Goal: Task Accomplishment & Management: Use online tool/utility

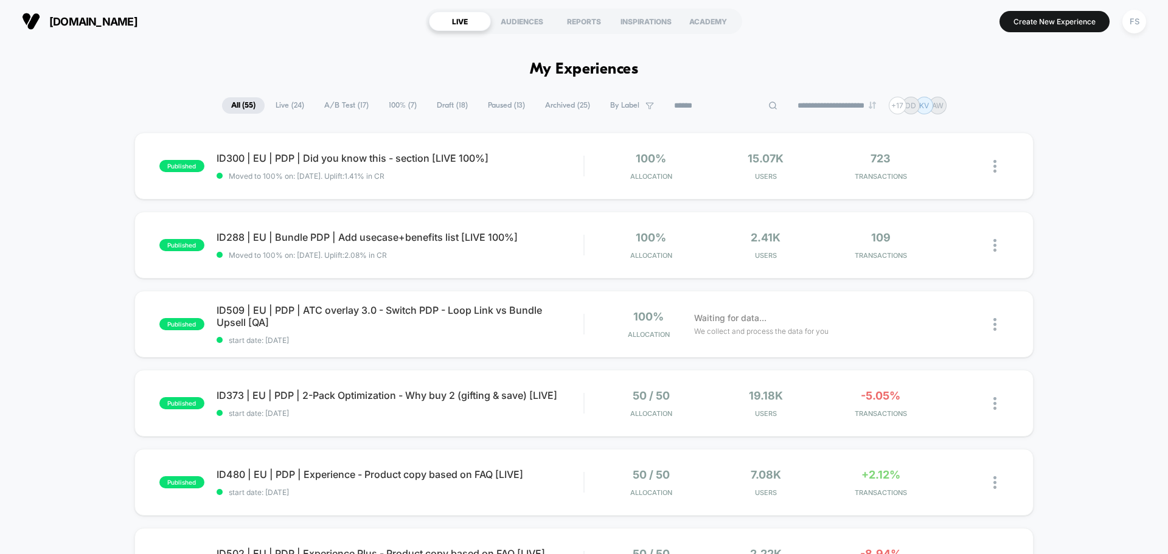
click at [715, 110] on input at bounding box center [726, 106] width 122 height 15
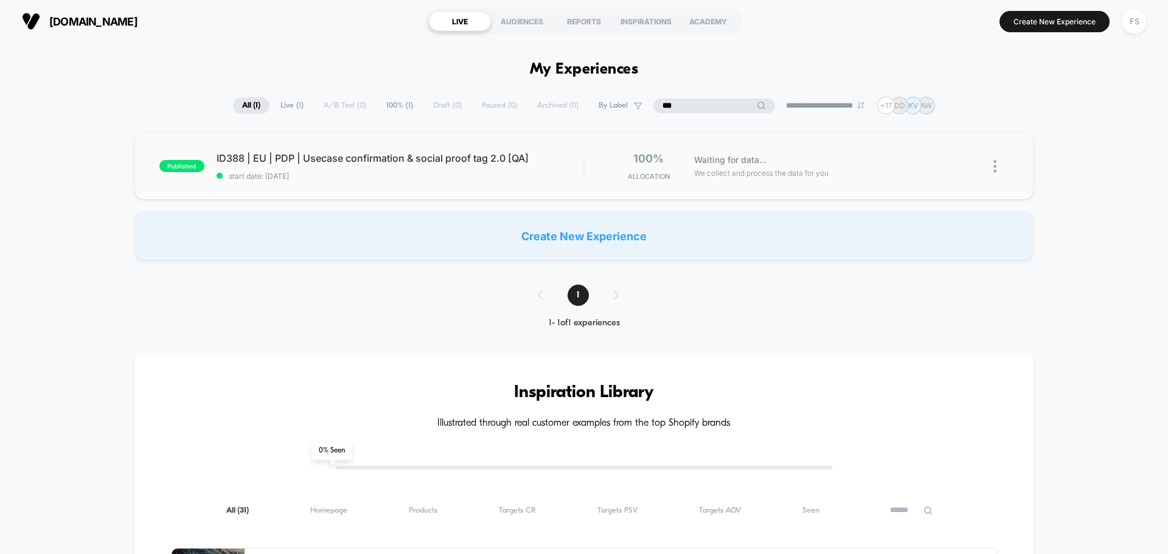
type input "***"
click at [443, 164] on div "ID388 | EU | PDP | Usecase confirmation & social proof tag 2.0 [QA] Click to ed…" at bounding box center [400, 166] width 367 height 29
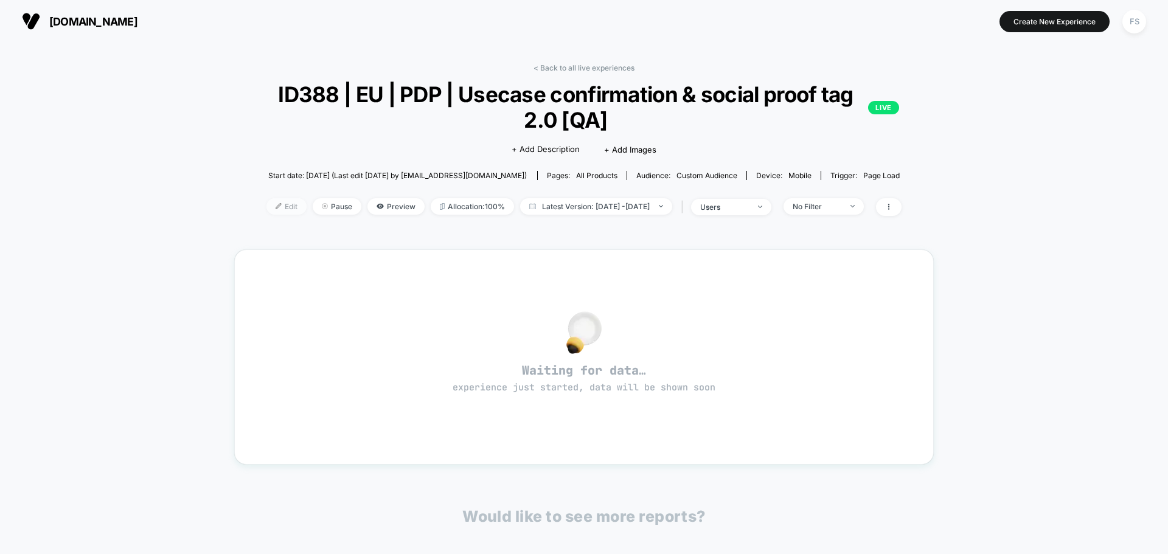
click at [266, 207] on span "Edit" at bounding box center [286, 206] width 40 height 16
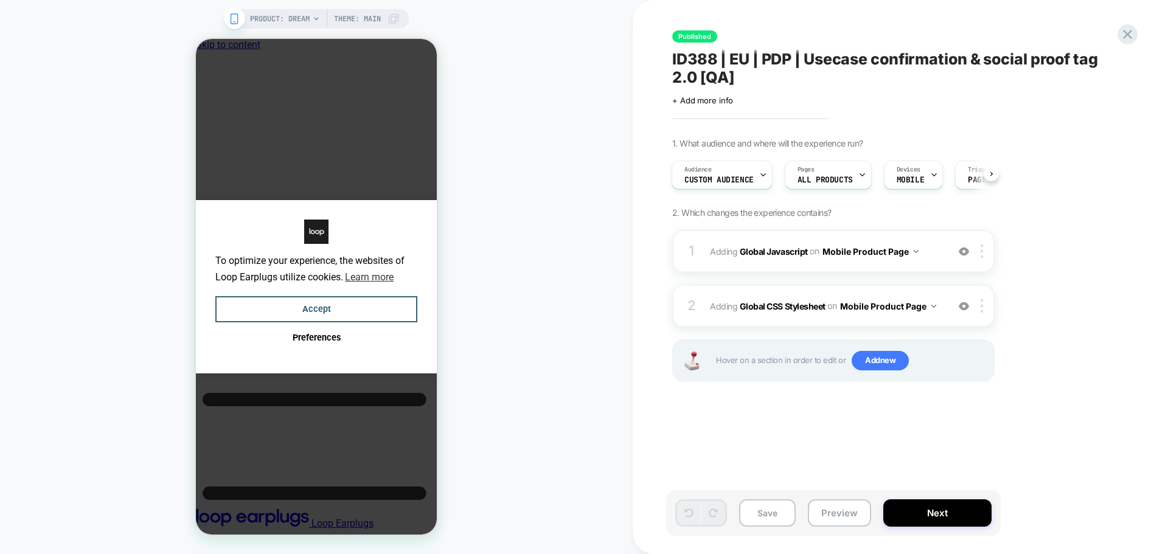
scroll to position [0, 9]
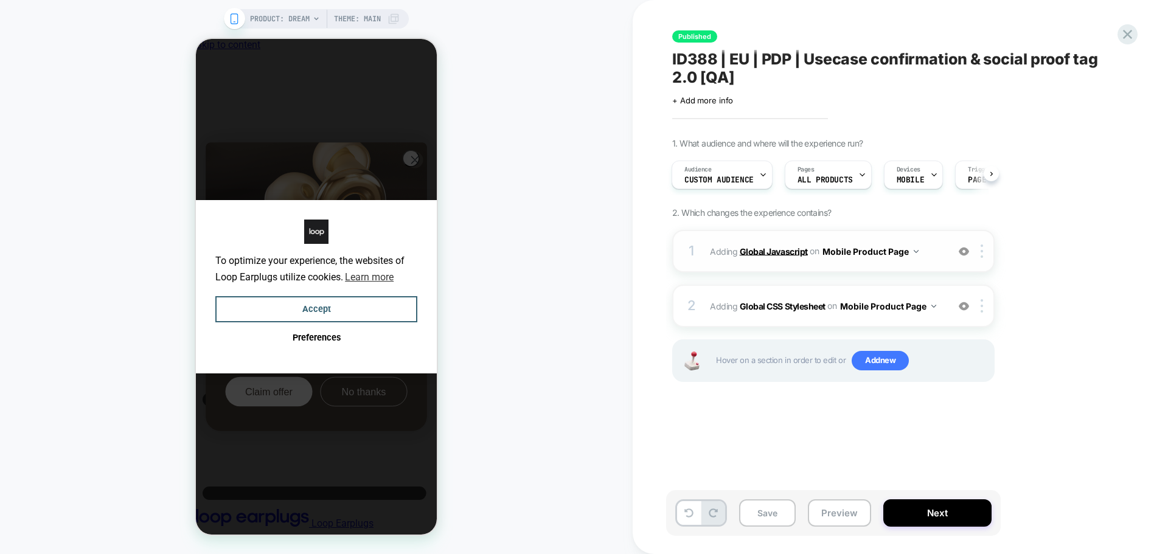
click at [788, 254] on b "Global Javascript" at bounding box center [774, 251] width 68 height 10
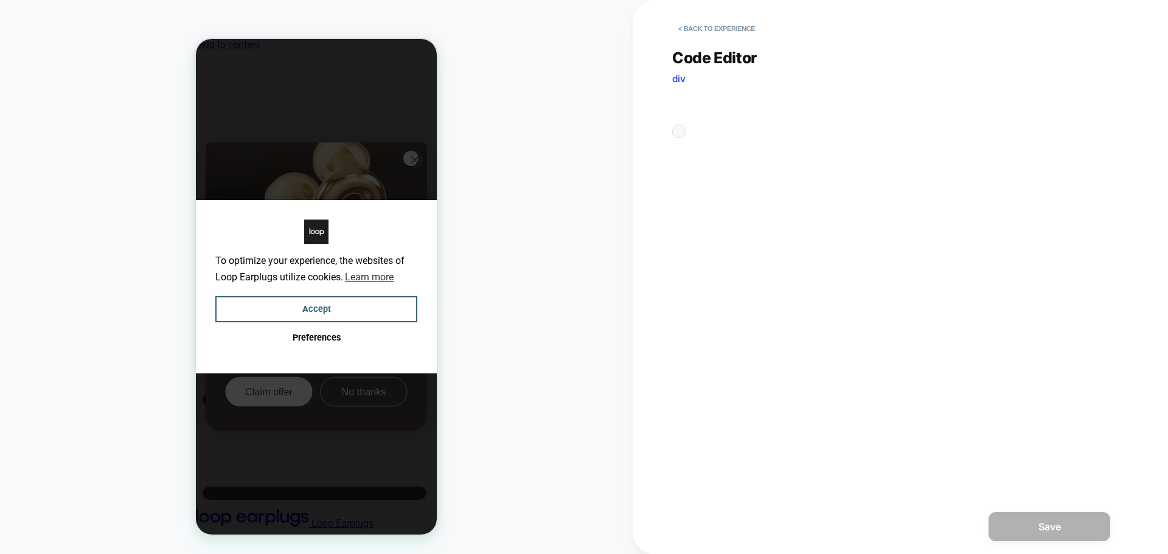
scroll to position [0, 0]
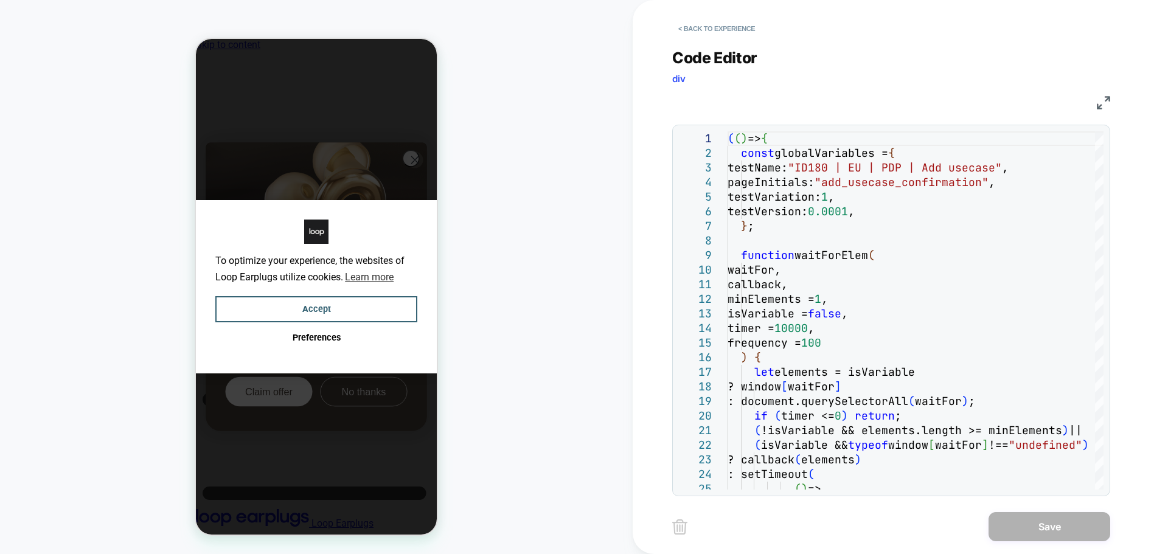
click at [1097, 105] on img at bounding box center [1103, 102] width 13 height 13
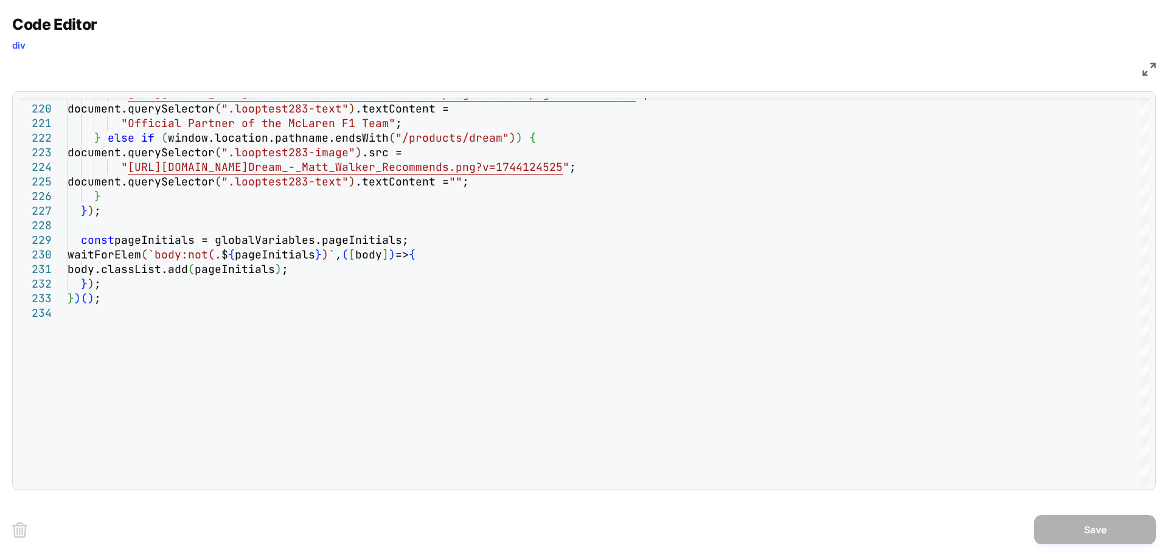
click at [1149, 436] on div "228 229 230 231 232 233 234 226 227 223 224 225 221 222 219 220 const pageIniti…" at bounding box center [583, 290] width 1143 height 399
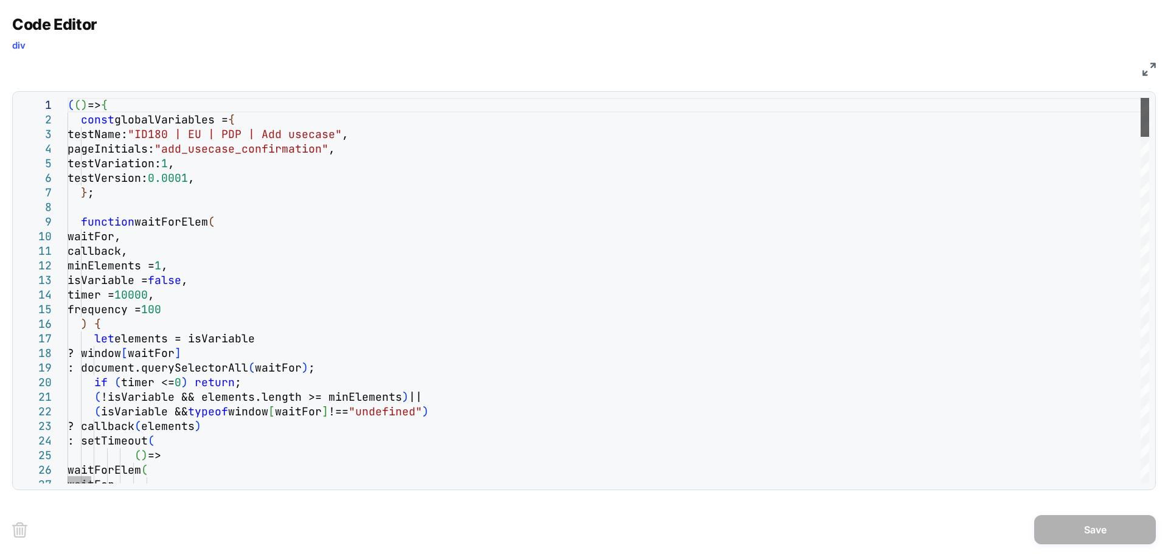
click at [1143, 98] on div at bounding box center [1144, 117] width 9 height 39
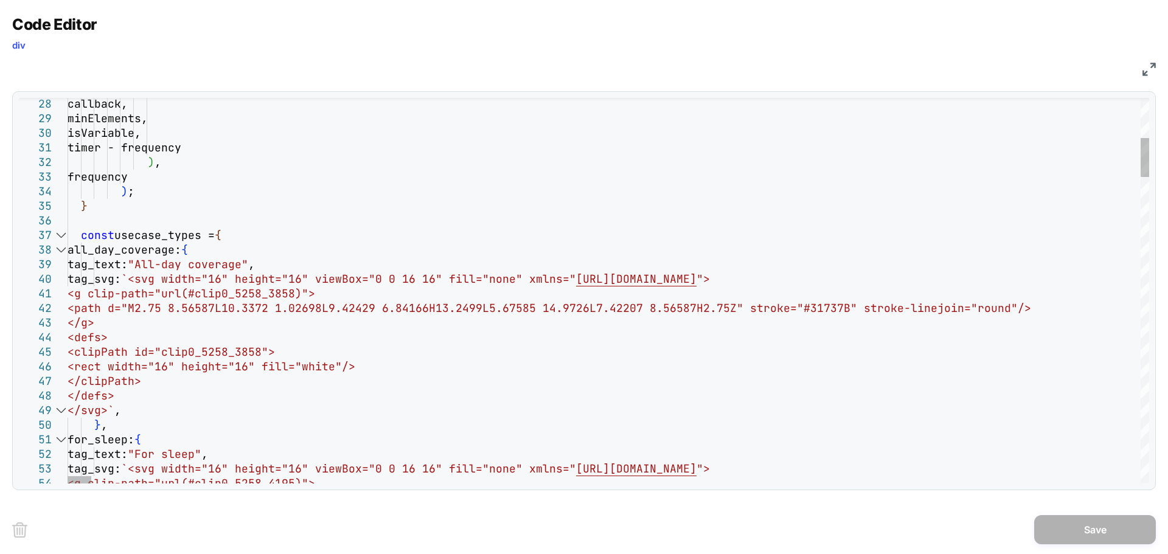
click at [57, 234] on div at bounding box center [61, 235] width 16 height 15
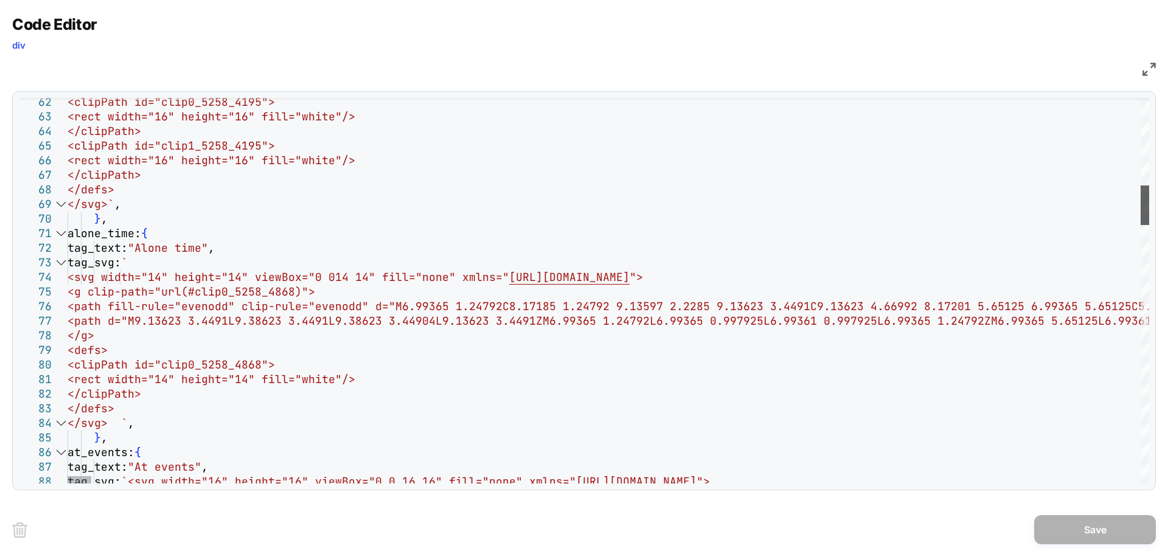
click at [1149, 194] on div at bounding box center [1144, 205] width 9 height 40
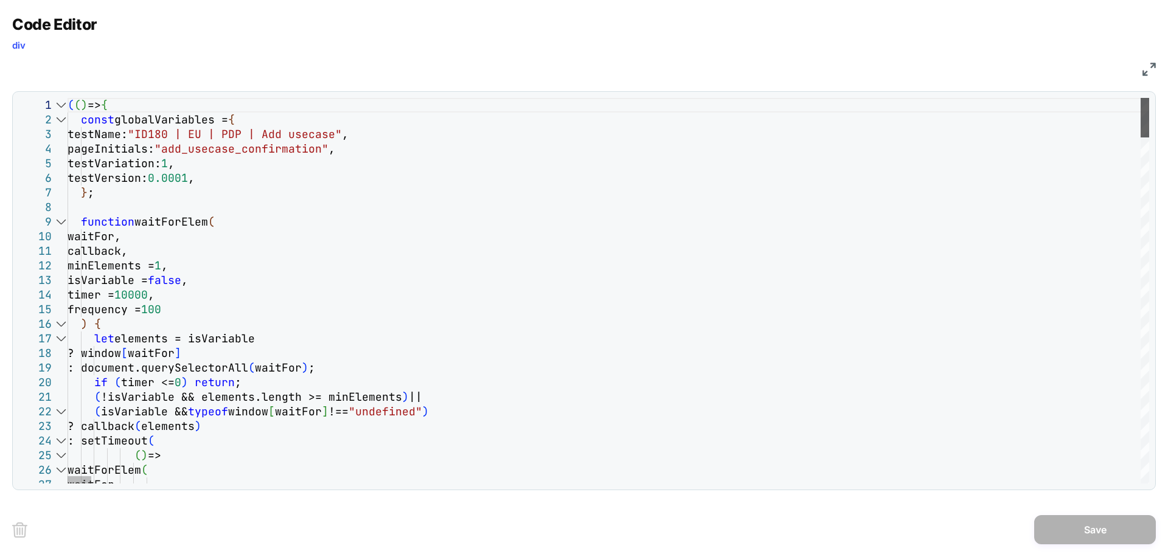
click at [1140, 98] on div at bounding box center [1144, 118] width 9 height 40
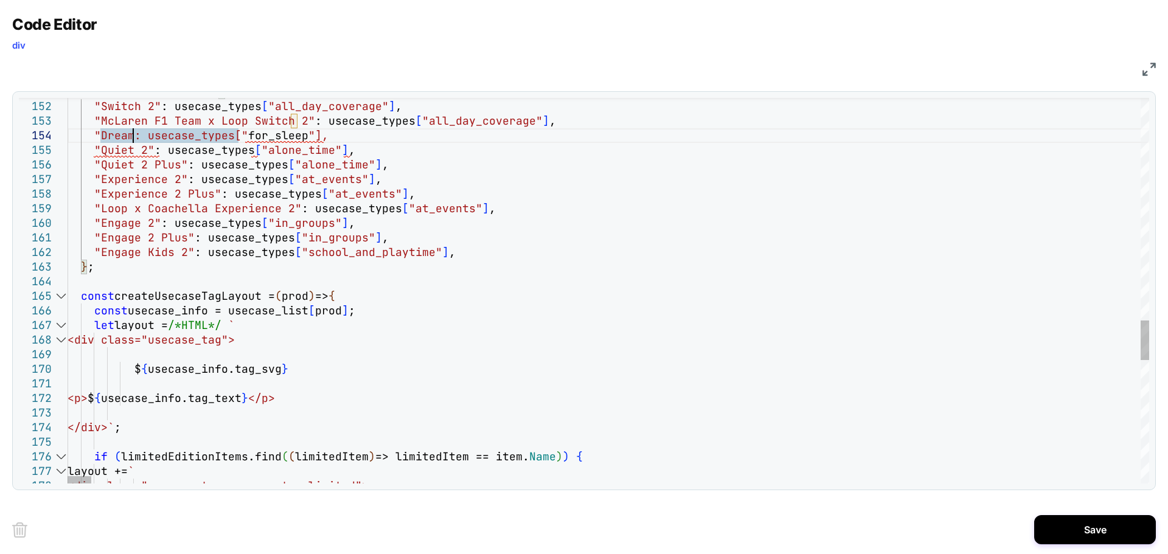
scroll to position [0, 78]
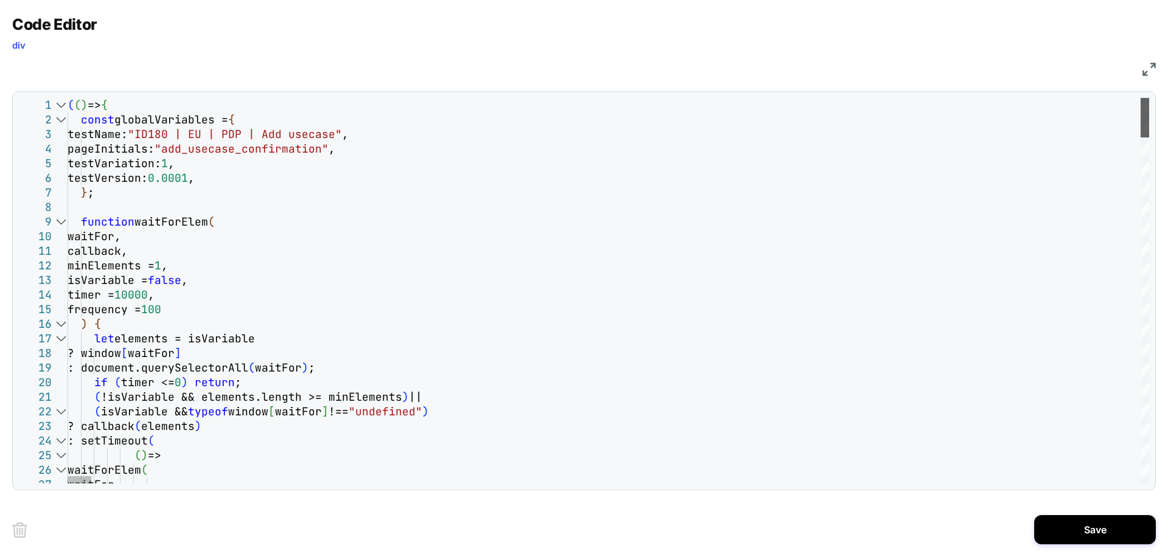
click at [1140, 98] on div at bounding box center [1144, 118] width 9 height 40
type textarea "**********"
click at [1143, 75] on img at bounding box center [1148, 69] width 13 height 13
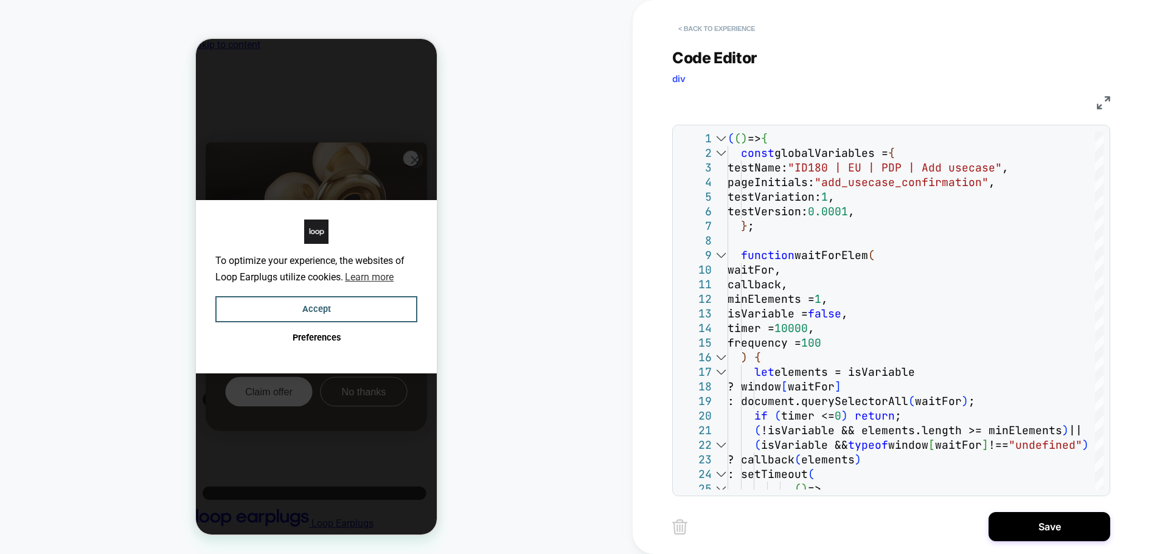
click at [719, 32] on button "< Back to experience" at bounding box center [716, 28] width 89 height 19
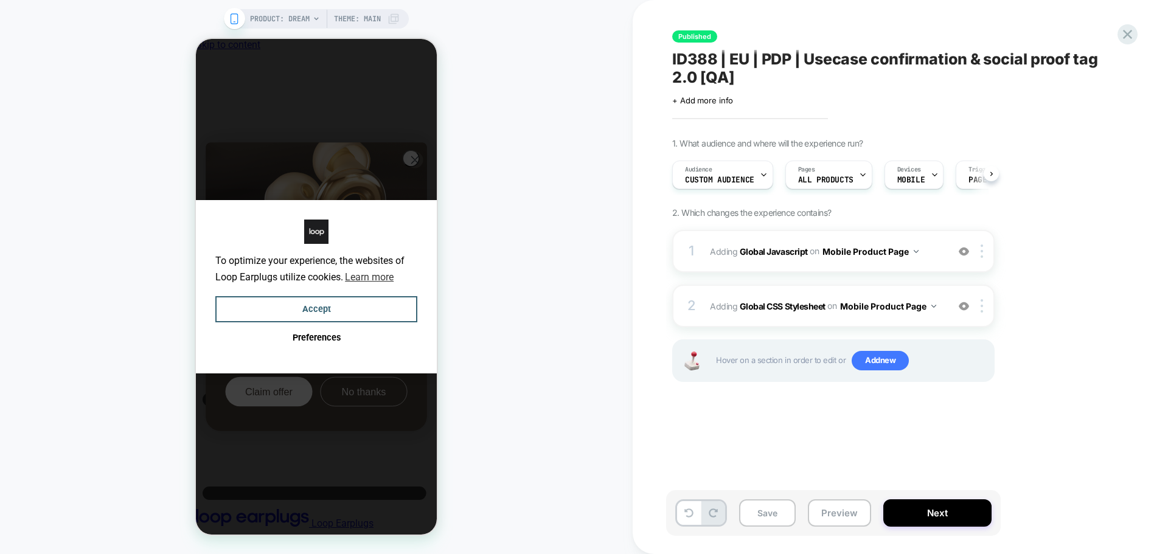
scroll to position [0, 1]
click at [788, 252] on b "Global Javascript" at bounding box center [774, 251] width 68 height 10
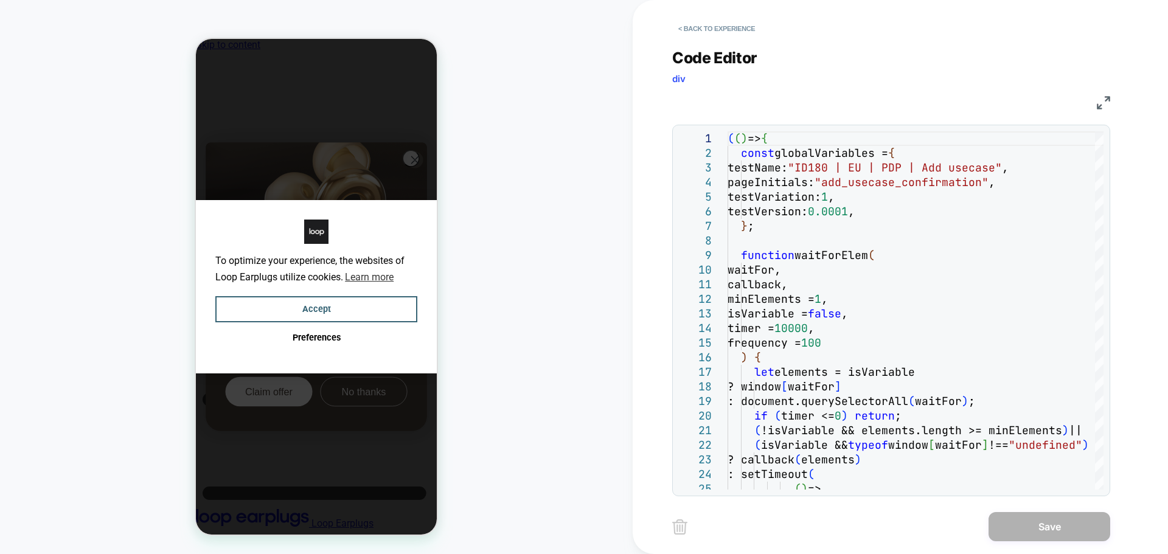
click at [1107, 100] on img at bounding box center [1103, 102] width 13 height 13
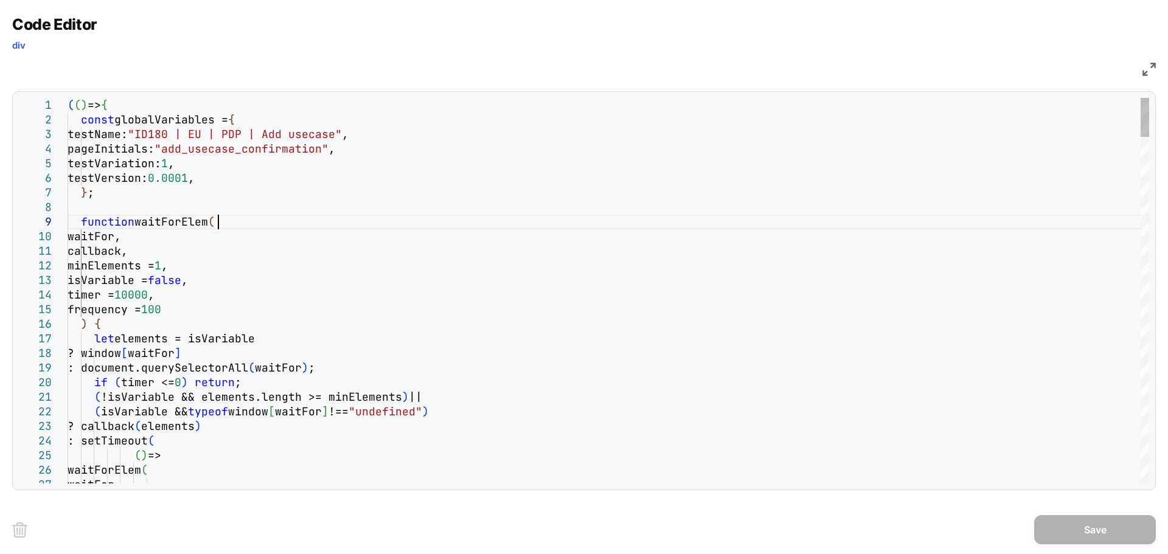
scroll to position [0, 0]
type textarea "**********"
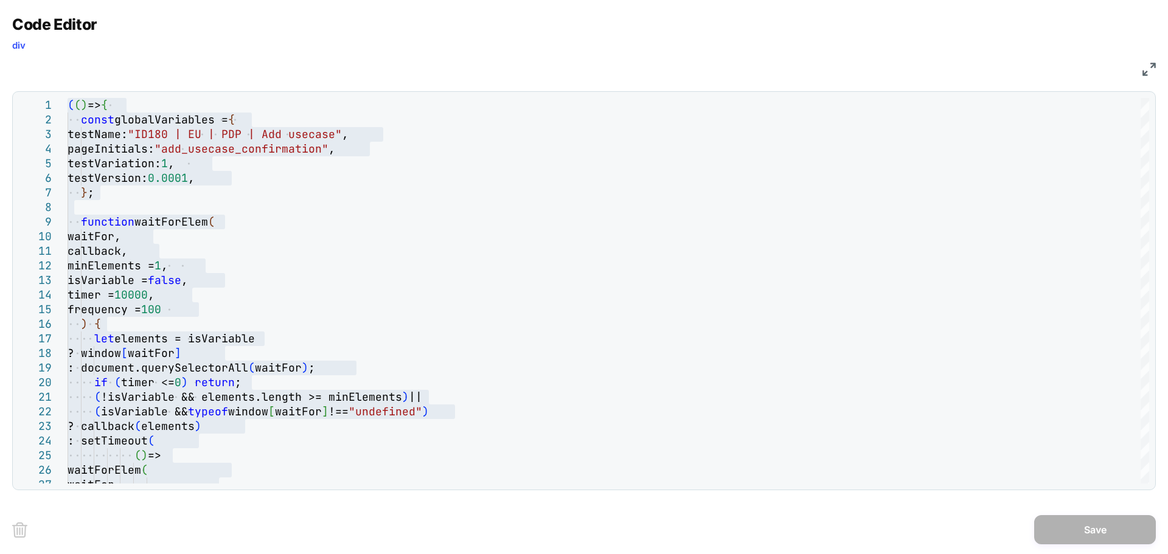
click at [1147, 72] on img at bounding box center [1148, 69] width 13 height 13
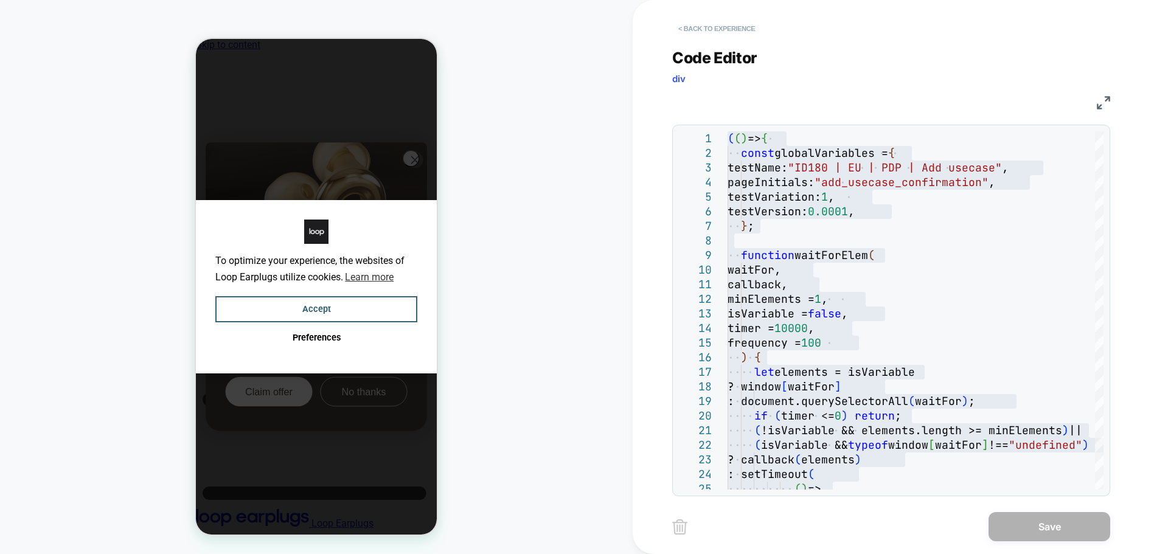
click at [709, 29] on button "< Back to experience" at bounding box center [716, 28] width 89 height 19
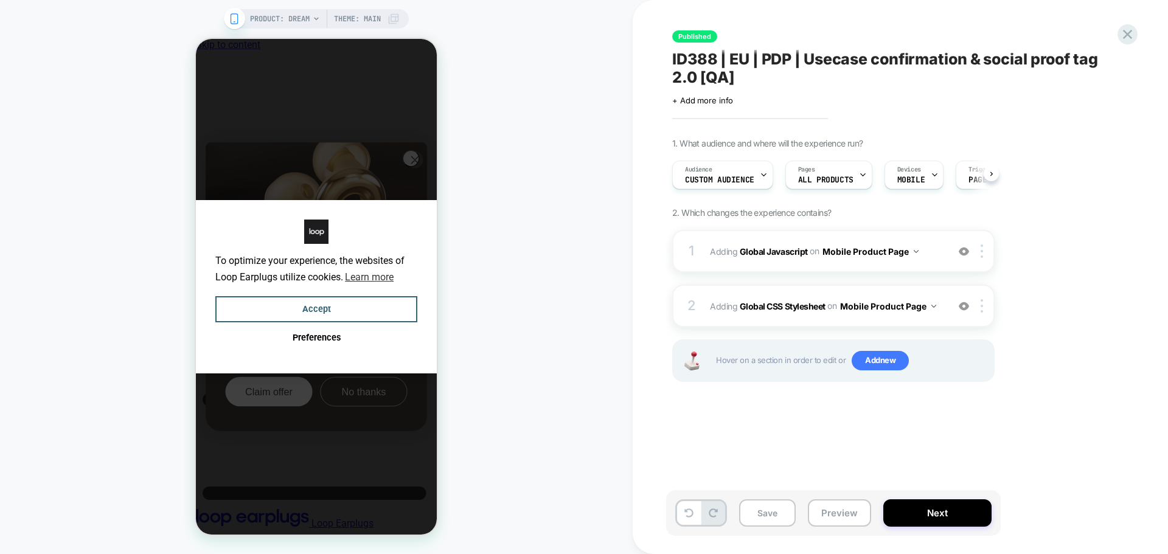
scroll to position [0, 1]
drag, startPoint x: 671, startPoint y: 53, endPoint x: 689, endPoint y: 63, distance: 20.1
click at [729, 75] on div "Published ID388 | EU | PDP | Usecase confirmation & social proof tag 2.0 [QA] C…" at bounding box center [894, 277] width 456 height 530
drag, startPoint x: 698, startPoint y: 78, endPoint x: 677, endPoint y: 63, distance: 24.8
click at [677, 63] on span "ID388 | EU | PDP | Usecase confirmation & social proof tag 2.0 [QA]" at bounding box center [894, 68] width 444 height 36
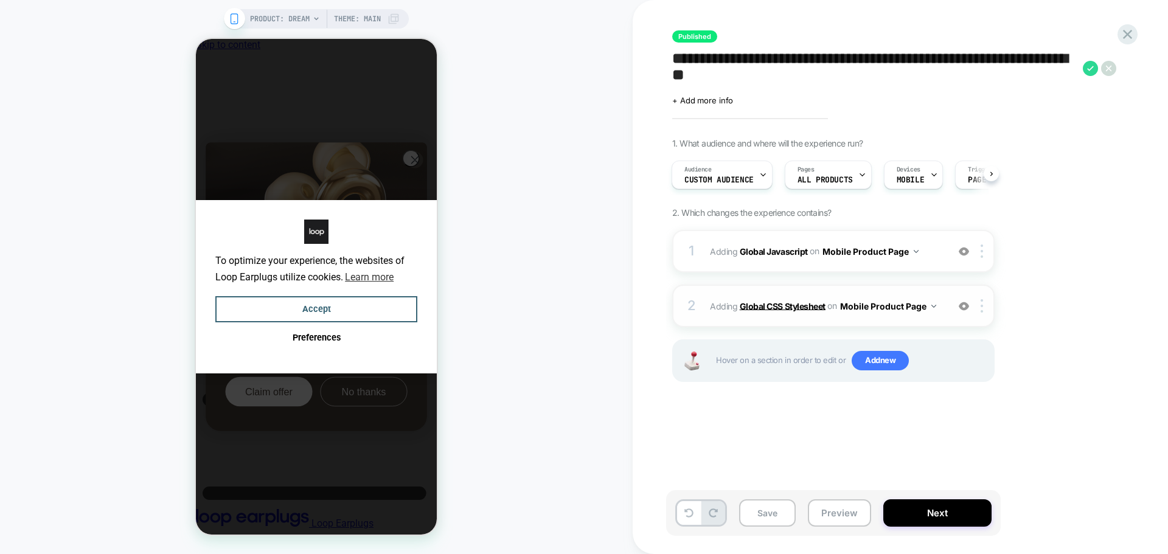
click at [774, 309] on b "Global CSS Stylesheet" at bounding box center [783, 305] width 86 height 10
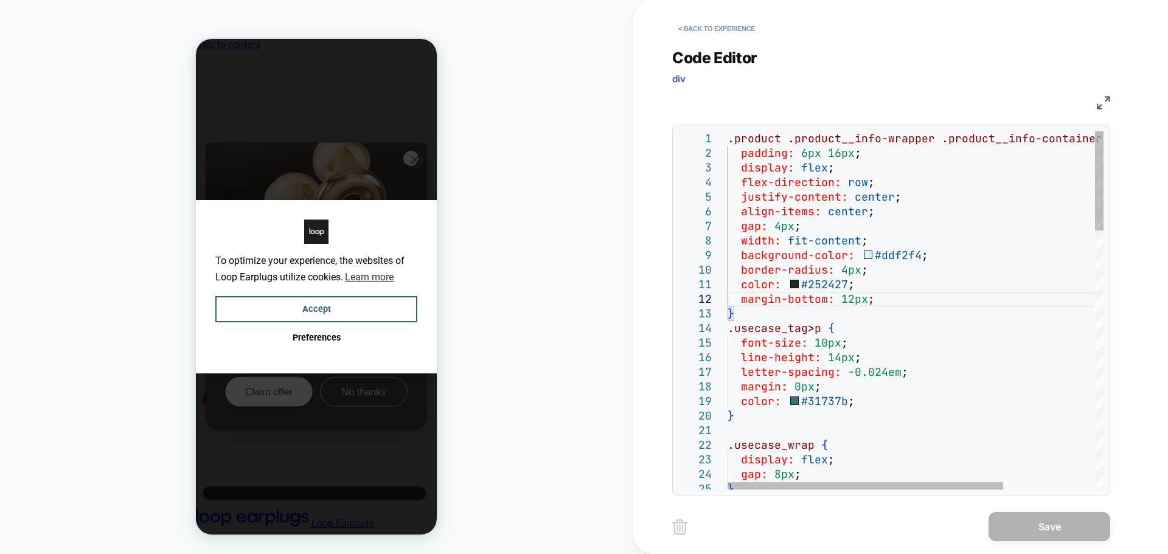
type textarea "**********"
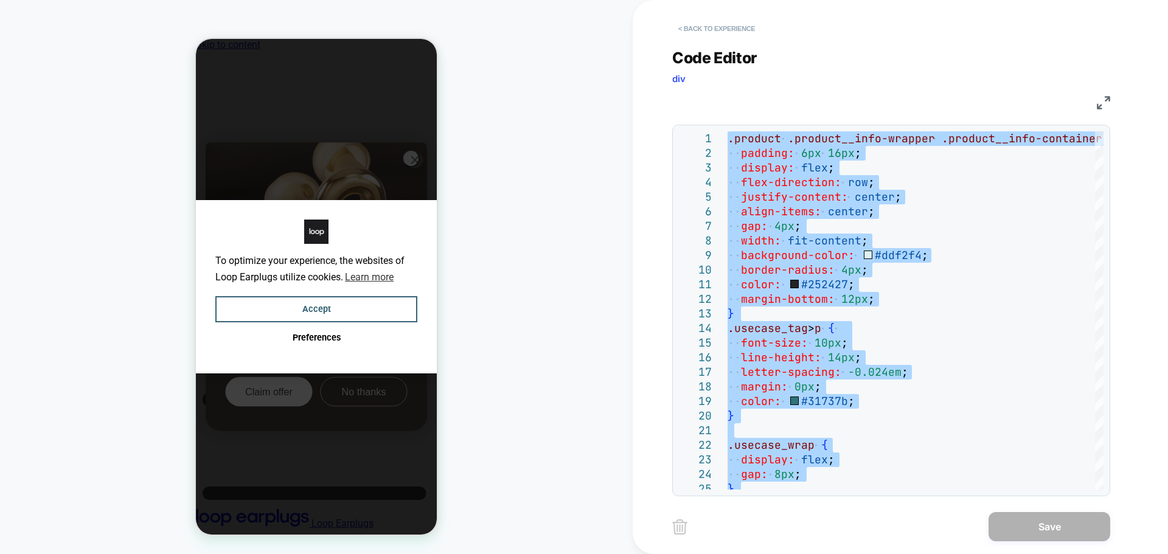
click at [698, 28] on button "< Back to experience" at bounding box center [716, 28] width 89 height 19
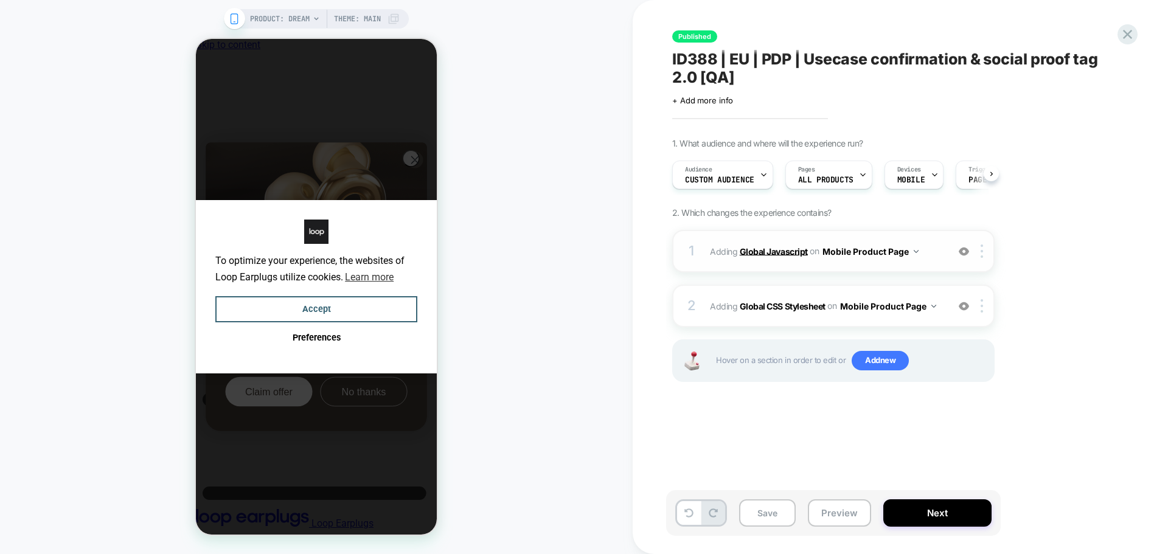
scroll to position [0, 1]
click at [790, 249] on b "Global Javascript" at bounding box center [774, 251] width 68 height 10
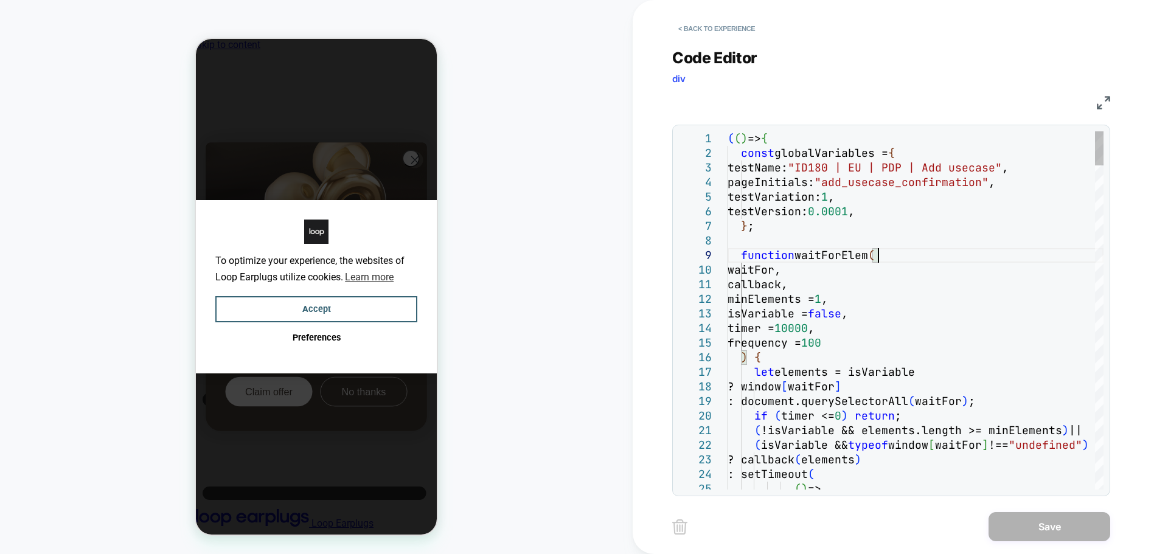
scroll to position [0, 0]
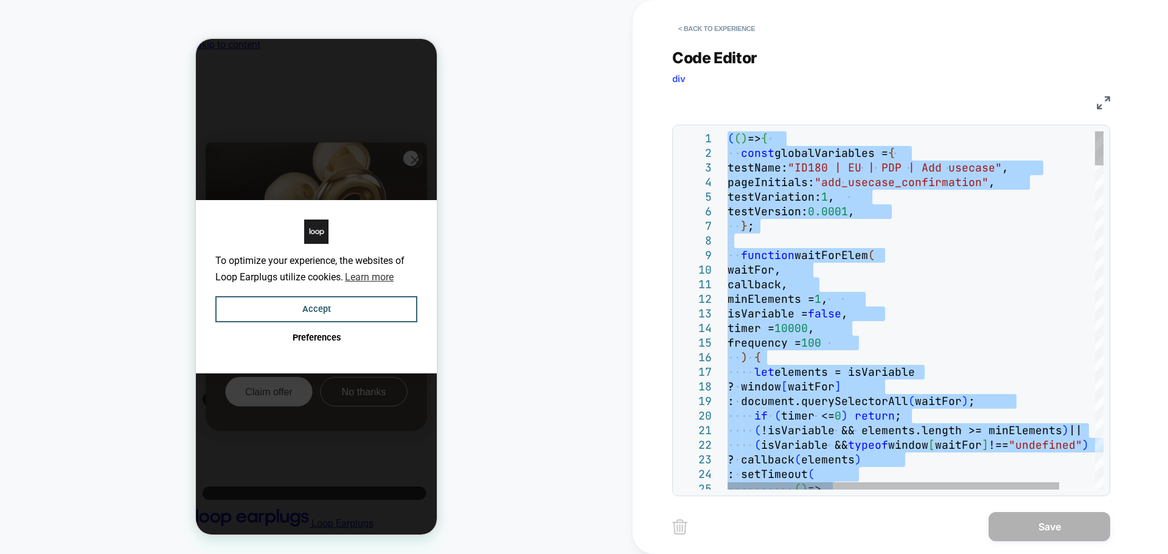
type textarea "**********"
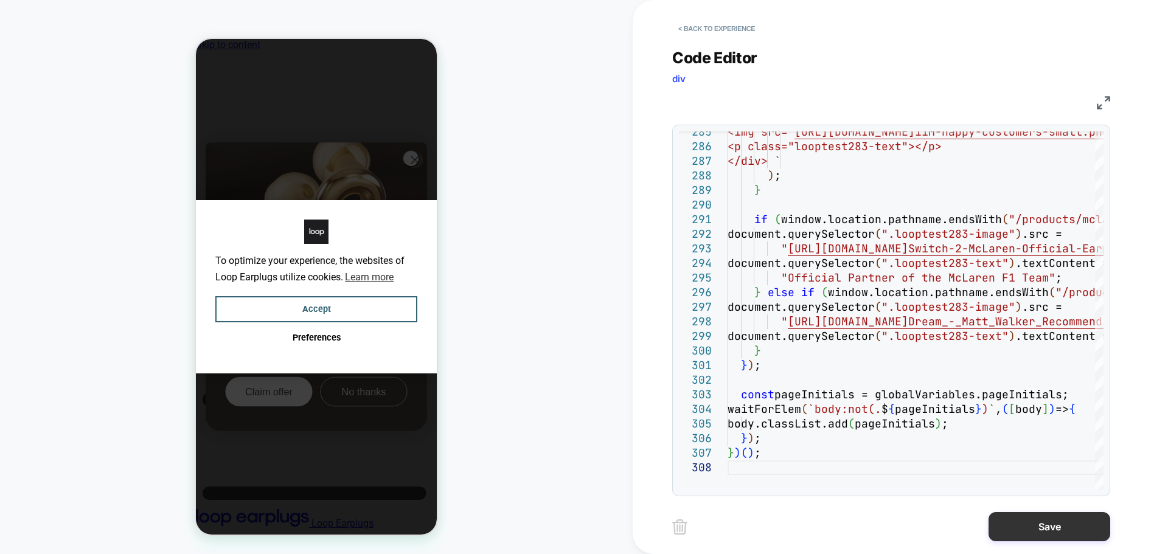
click at [1020, 521] on button "Save" at bounding box center [1049, 526] width 122 height 29
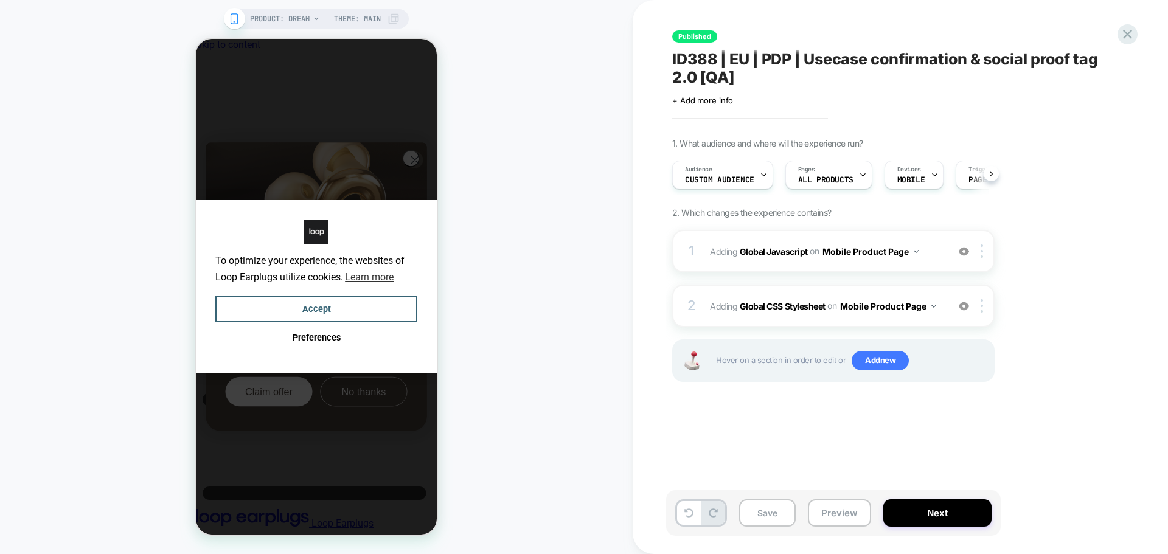
scroll to position [0, 1]
click at [965, 311] on img at bounding box center [963, 306] width 10 height 10
click at [759, 511] on button "Save" at bounding box center [767, 512] width 57 height 27
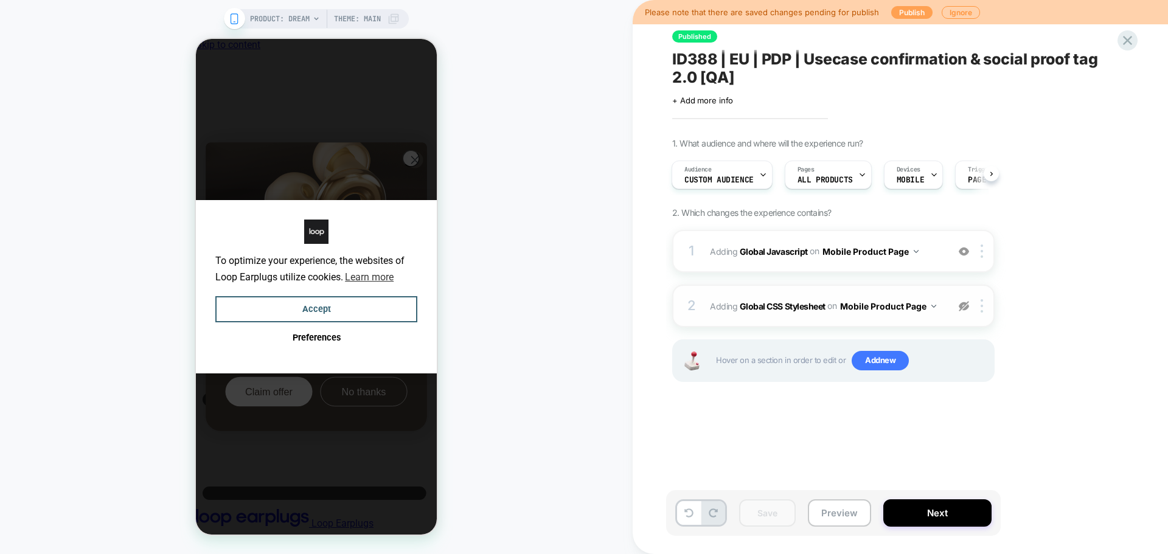
click at [894, 13] on button "Publish" at bounding box center [911, 12] width 41 height 13
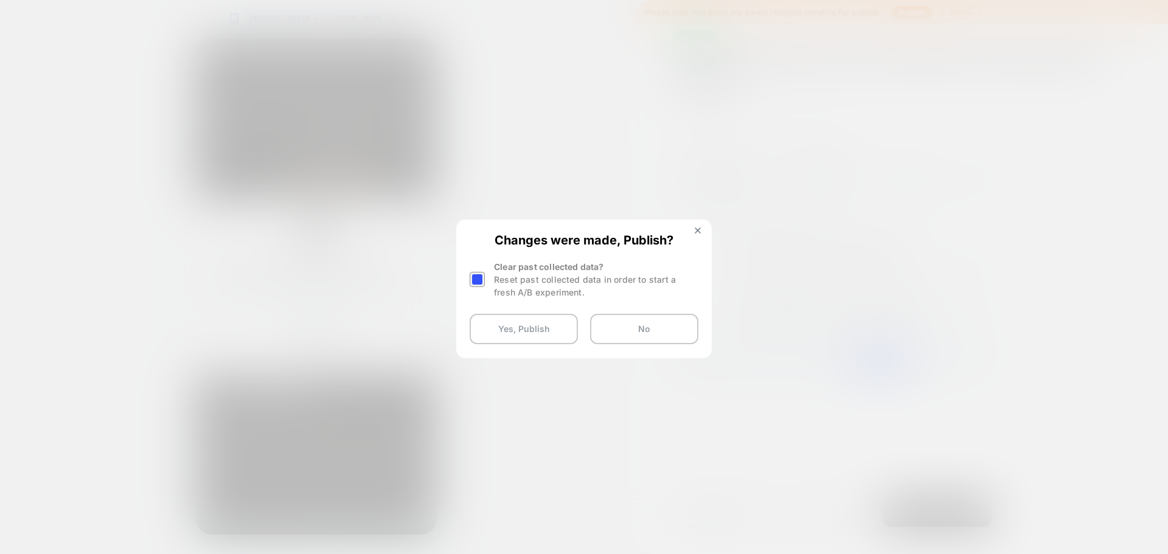
click at [479, 280] on div at bounding box center [476, 279] width 15 height 15
click at [504, 324] on button "Yes, Publish" at bounding box center [523, 329] width 108 height 30
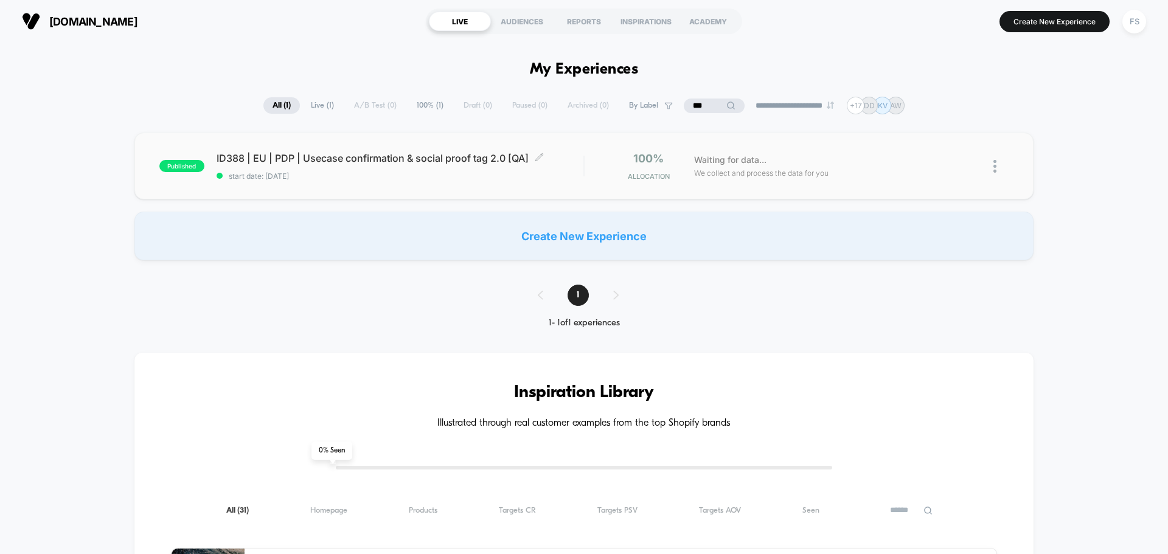
click at [311, 157] on span "ID388 | EU | PDP | Usecase confirmation & social proof tag 2.0 [QA] Click to ed…" at bounding box center [400, 158] width 367 height 12
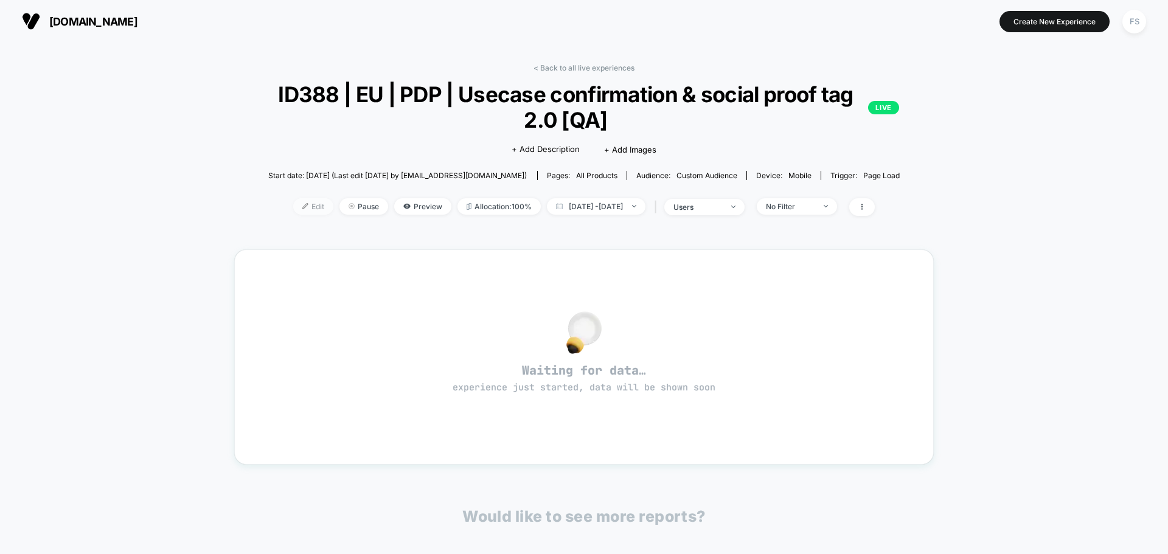
click at [302, 207] on img at bounding box center [305, 206] width 6 height 6
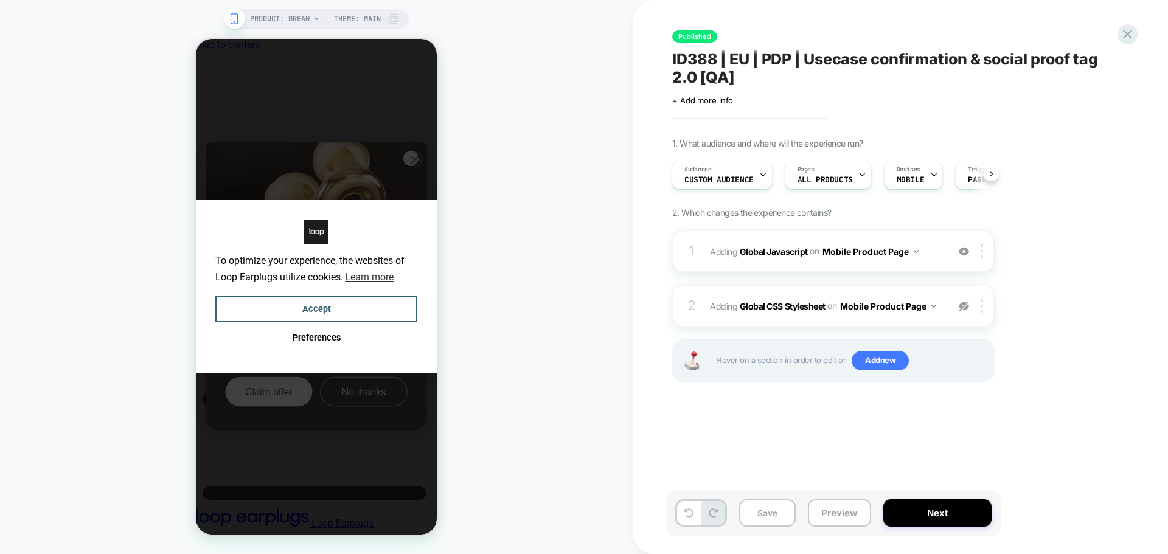
scroll to position [0, 9]
click at [779, 244] on span "Adding Global Javascript on Mobile Product Page" at bounding box center [826, 252] width 232 height 18
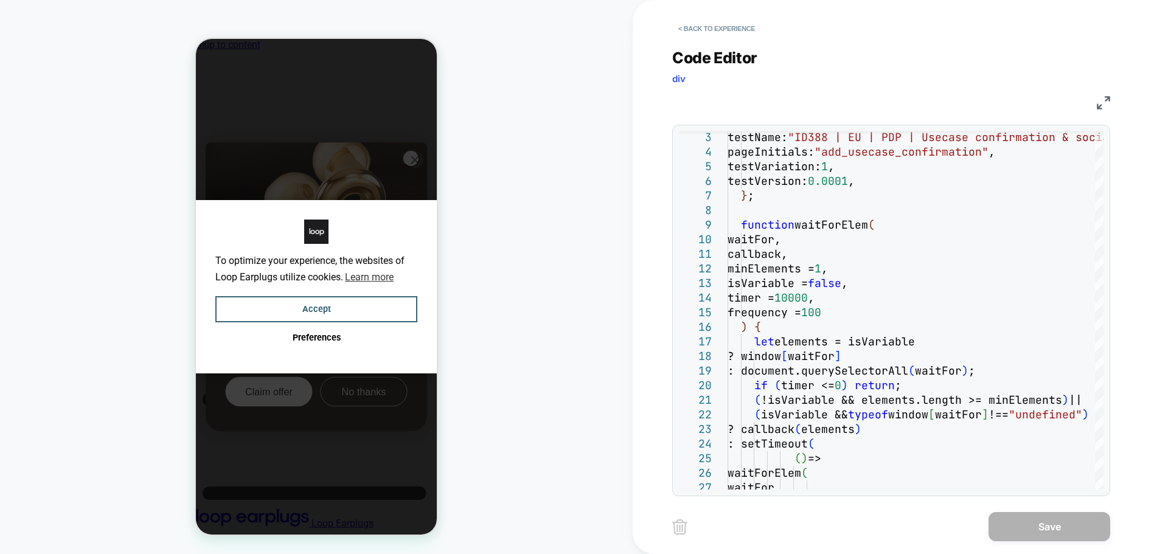
scroll to position [0, 0]
click at [1109, 105] on img at bounding box center [1103, 102] width 13 height 13
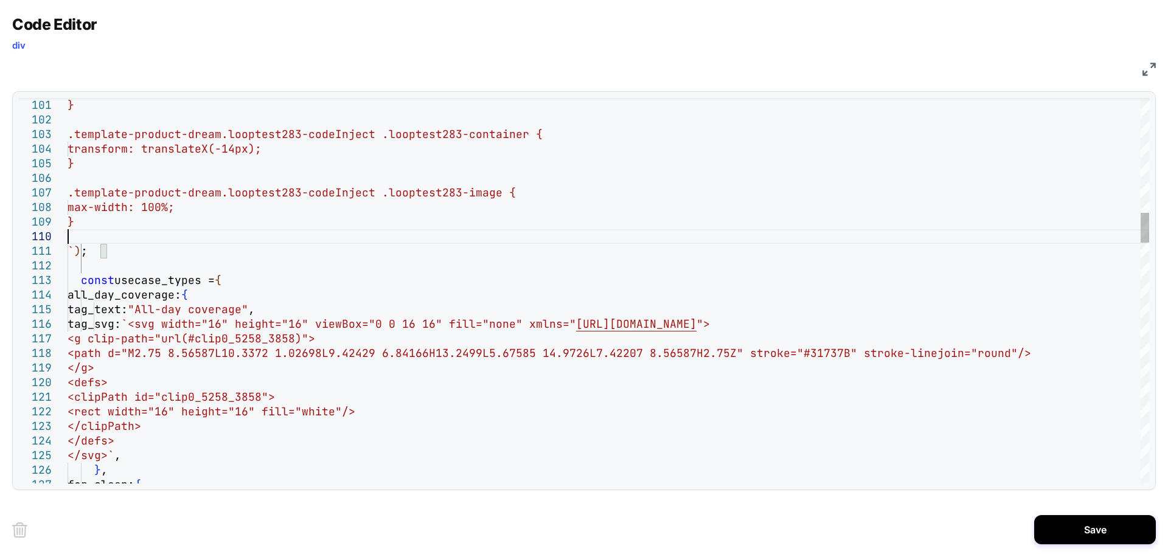
scroll to position [13, 0]
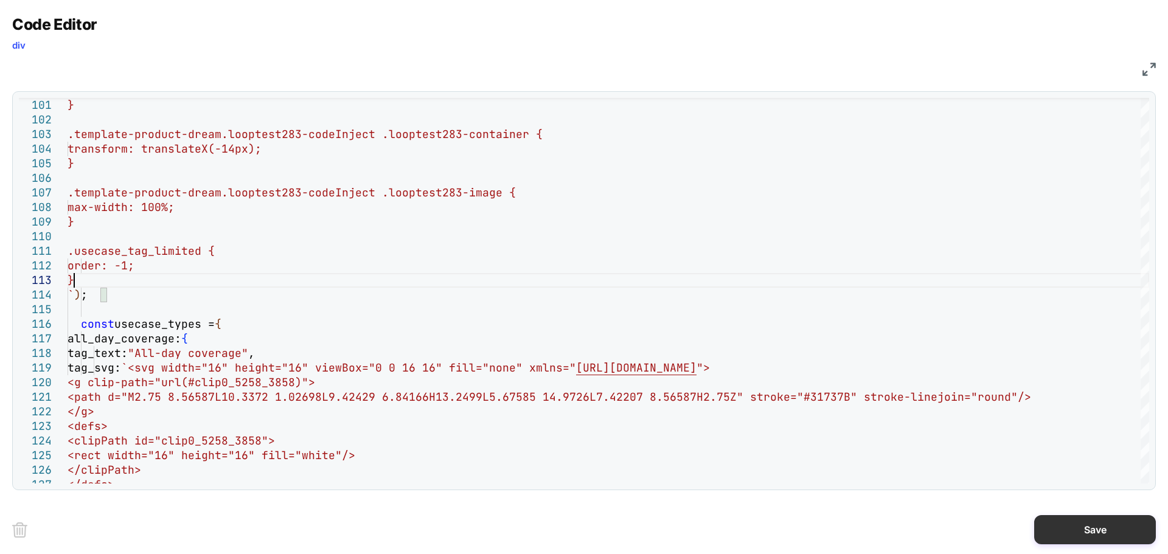
type textarea "**********"
click at [1079, 539] on button "Save" at bounding box center [1095, 529] width 122 height 29
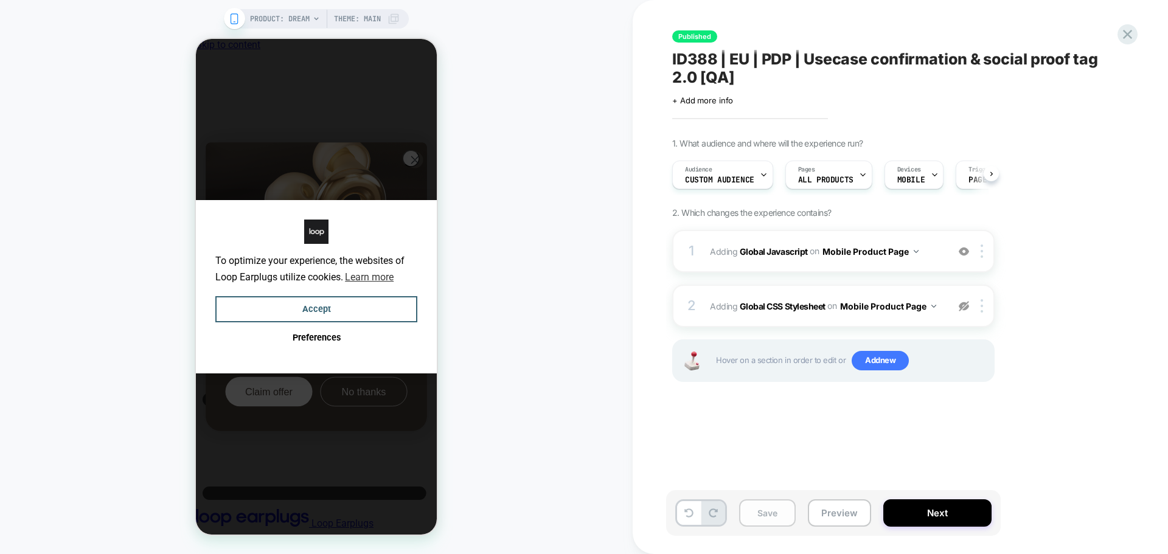
scroll to position [0, 1]
click at [775, 513] on button "Save" at bounding box center [767, 512] width 57 height 27
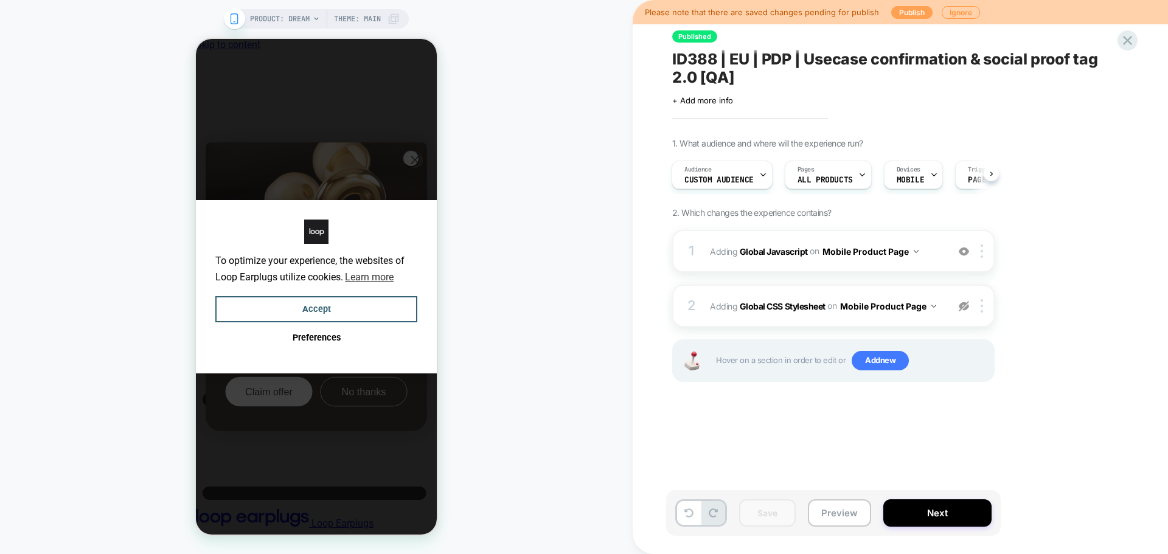
click at [903, 9] on button "Publish" at bounding box center [911, 12] width 41 height 13
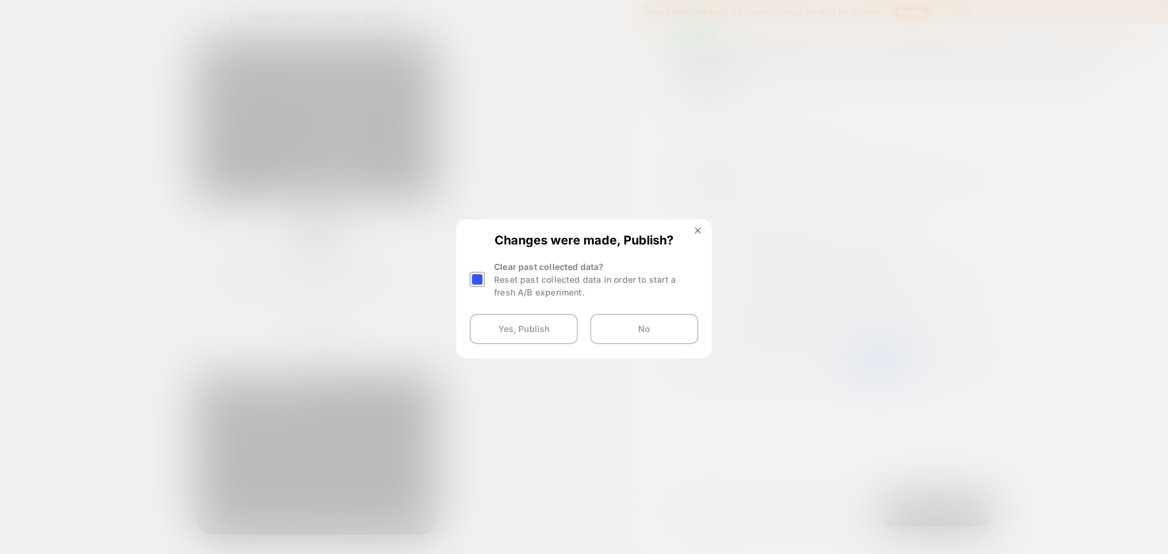
click at [496, 275] on div "Reset past collected data in order to start a fresh A/B experiment." at bounding box center [596, 286] width 204 height 26
click at [482, 279] on div at bounding box center [476, 279] width 15 height 15
click at [497, 330] on button "Yes, Publish" at bounding box center [523, 329] width 108 height 30
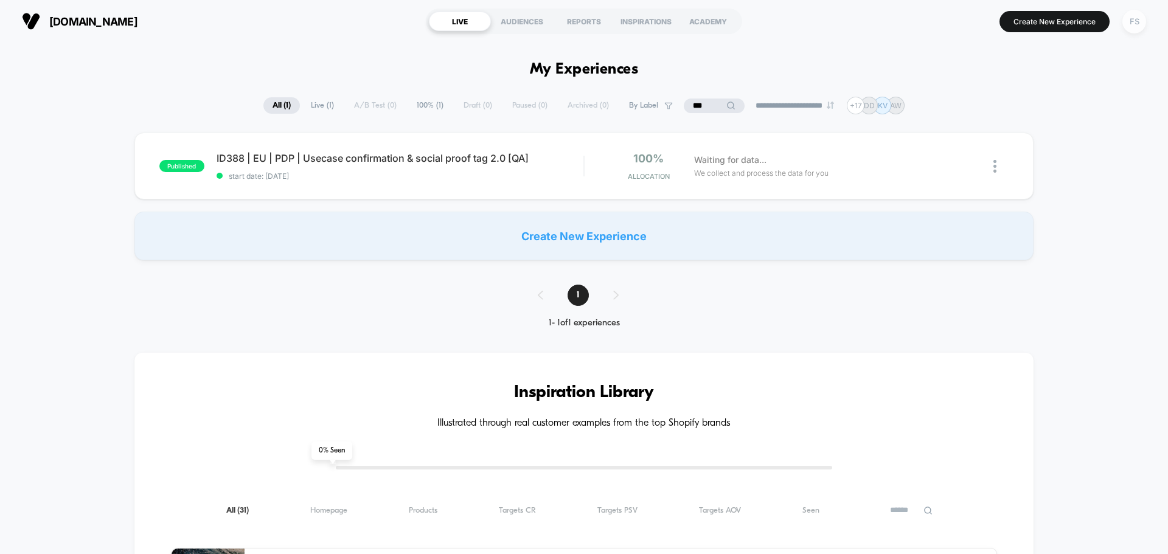
click at [1140, 27] on div "FS" at bounding box center [1134, 22] width 24 height 24
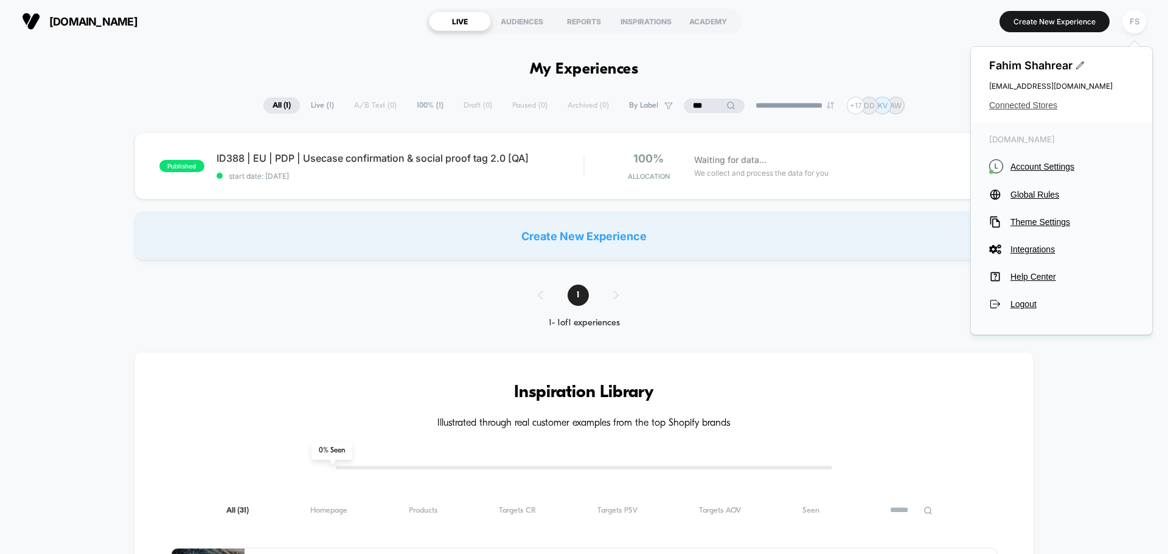
click at [1031, 102] on span "Connected Stores" at bounding box center [1061, 105] width 145 height 10
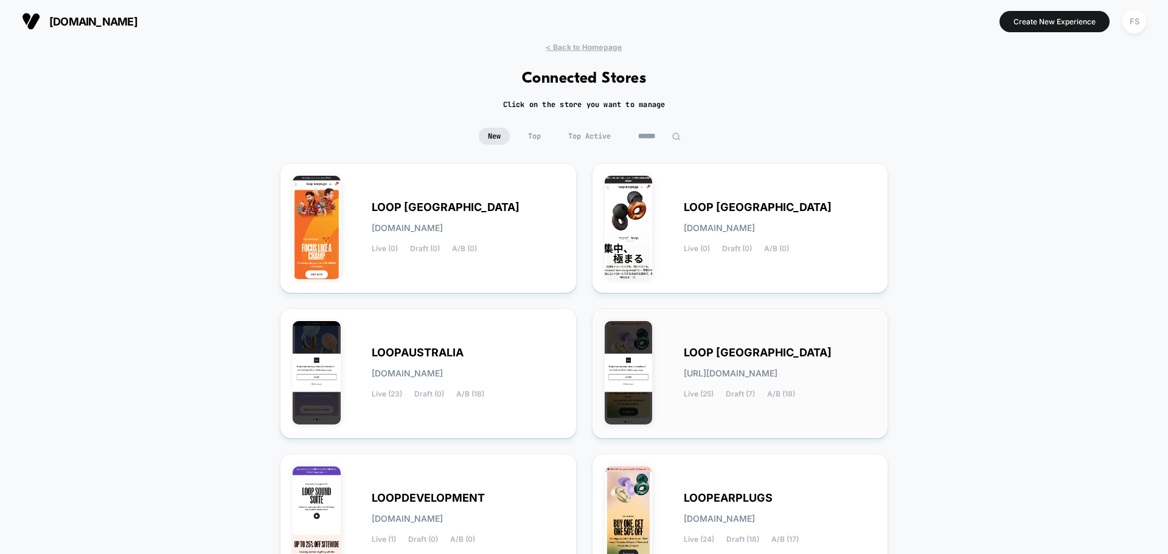
click at [700, 388] on div "LOOP UNITED STATES loop-united_states.myshopify.com Live (25) Draft (7) A/B (18)" at bounding box center [780, 373] width 192 height 50
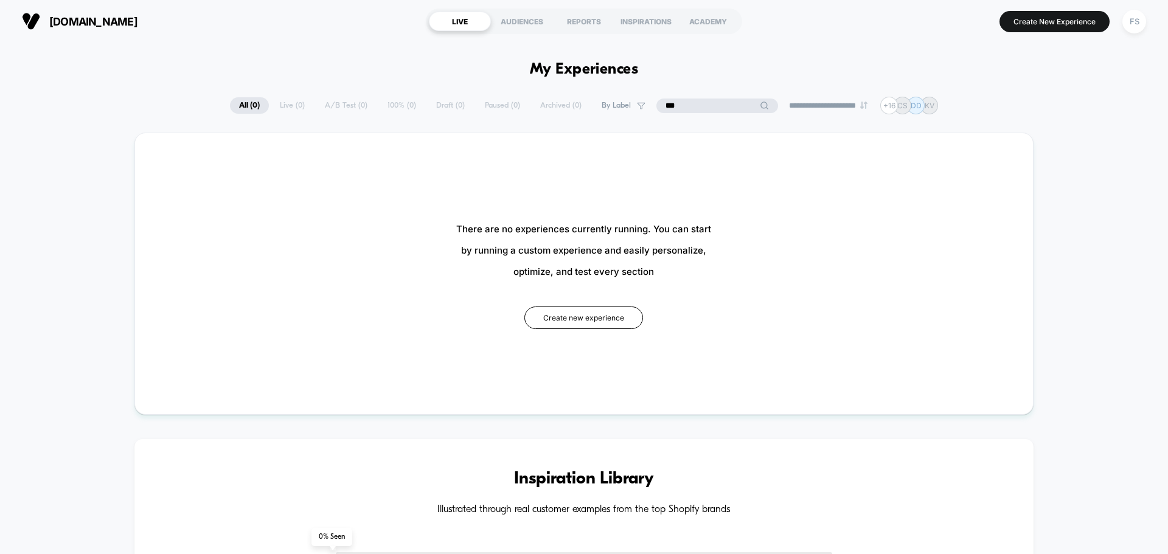
click at [705, 100] on input "***" at bounding box center [717, 106] width 122 height 15
type input "*"
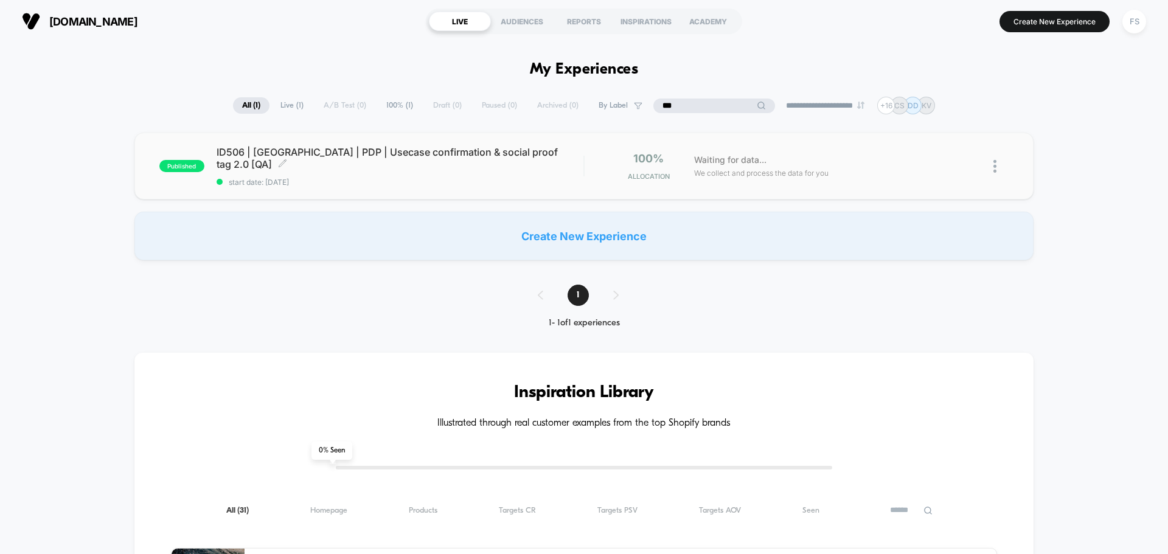
type input "***"
click at [359, 164] on span "ID506 | USA | PDP | Usecase confirmation & social proof tag 2.0 [QA] Click to e…" at bounding box center [400, 158] width 367 height 24
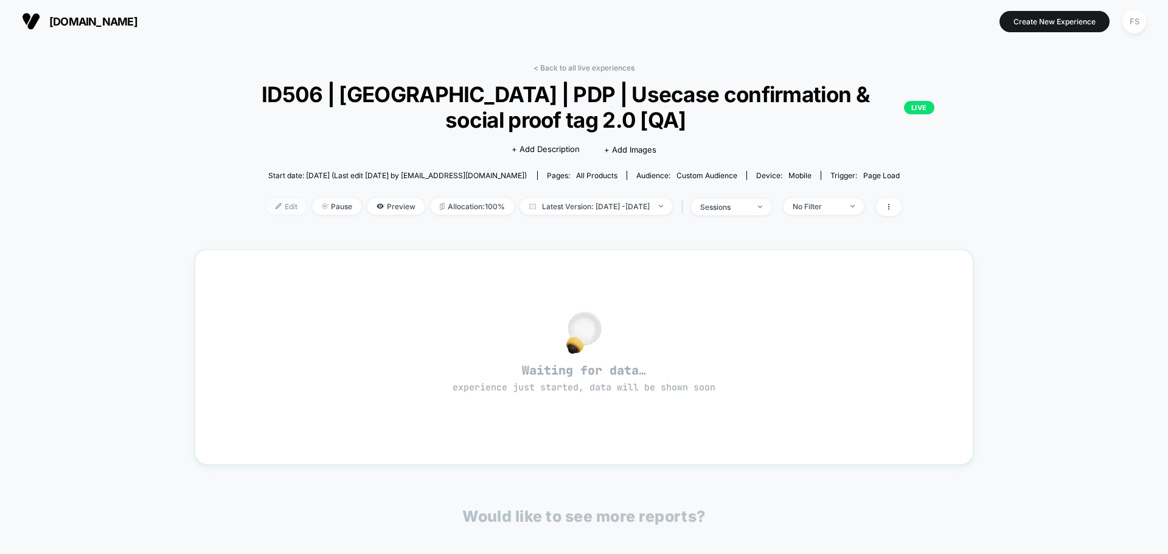
click at [276, 204] on span "Edit" at bounding box center [286, 206] width 40 height 16
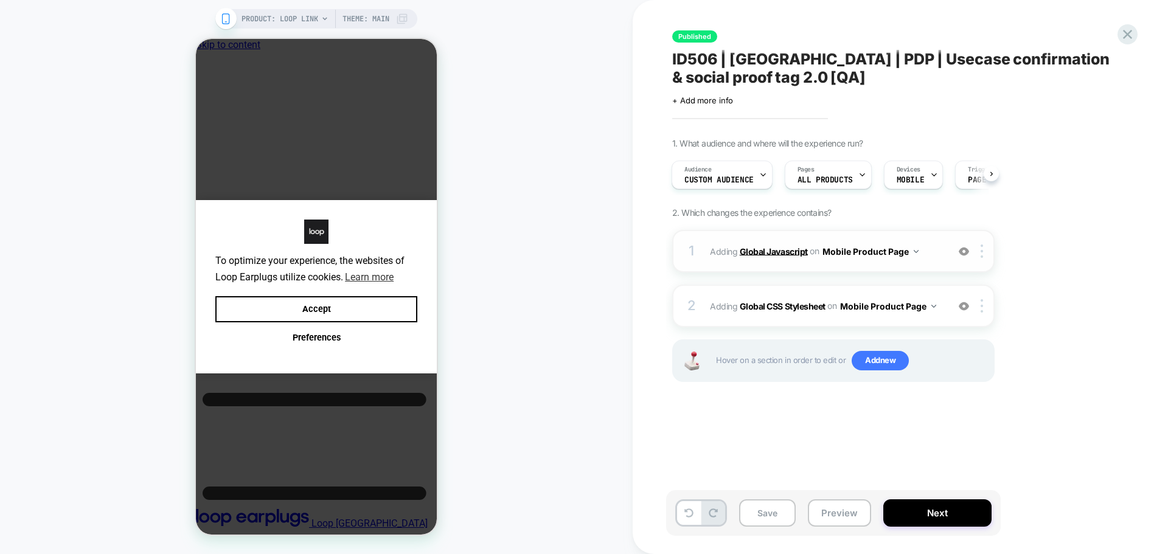
click at [799, 255] on b "Global Javascript" at bounding box center [774, 251] width 68 height 10
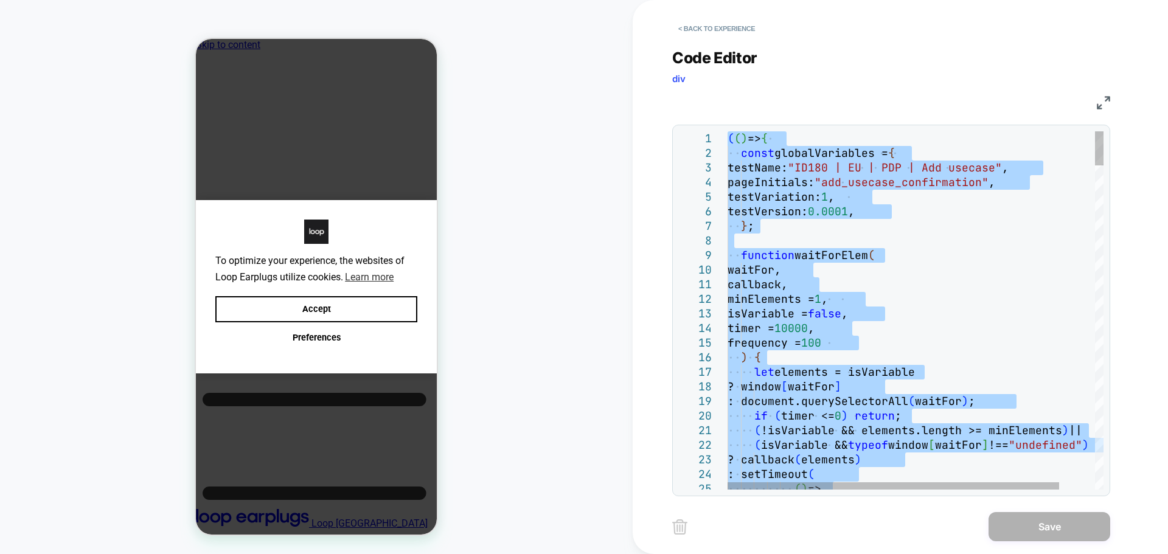
type textarea "**********"
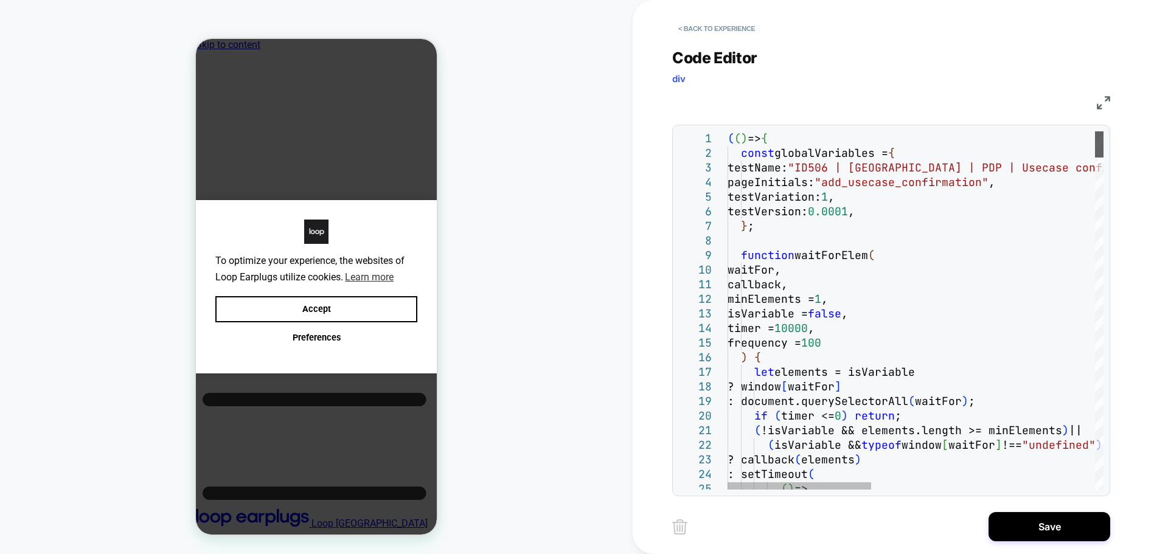
click at [1103, 131] on div at bounding box center [1099, 144] width 9 height 26
click at [1052, 528] on button "Save" at bounding box center [1049, 526] width 122 height 29
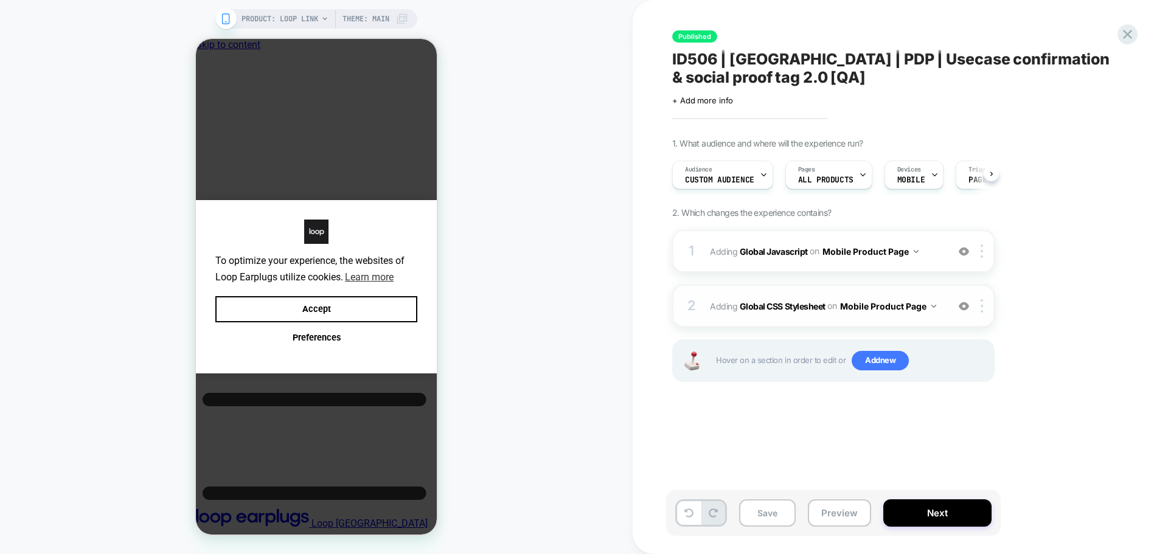
scroll to position [0, 1]
click at [965, 303] on img at bounding box center [963, 306] width 10 height 10
click at [769, 508] on button "Save" at bounding box center [767, 512] width 57 height 27
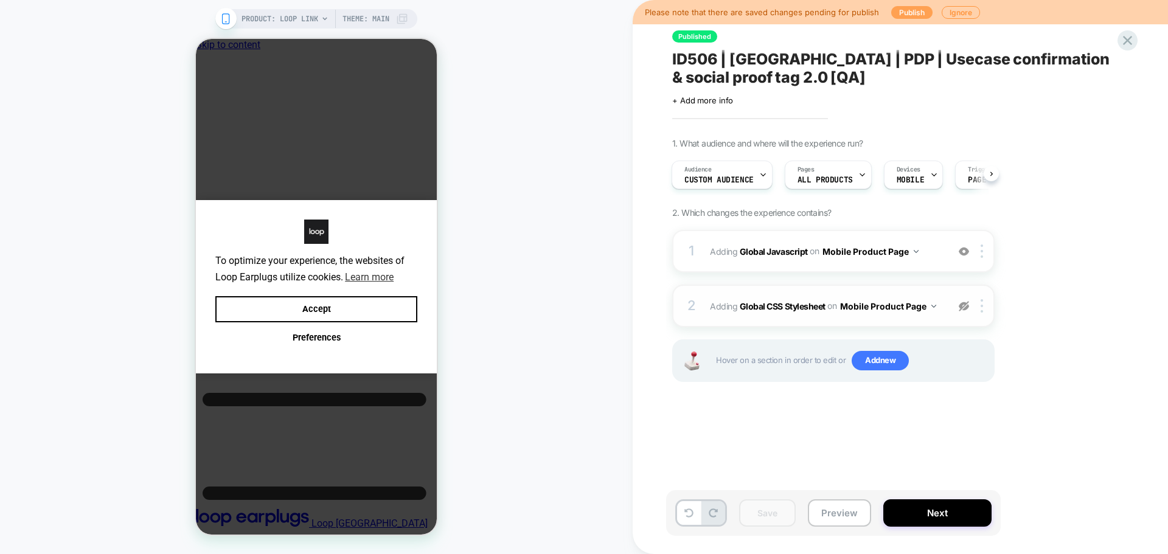
click at [909, 13] on button "Publish" at bounding box center [911, 12] width 41 height 13
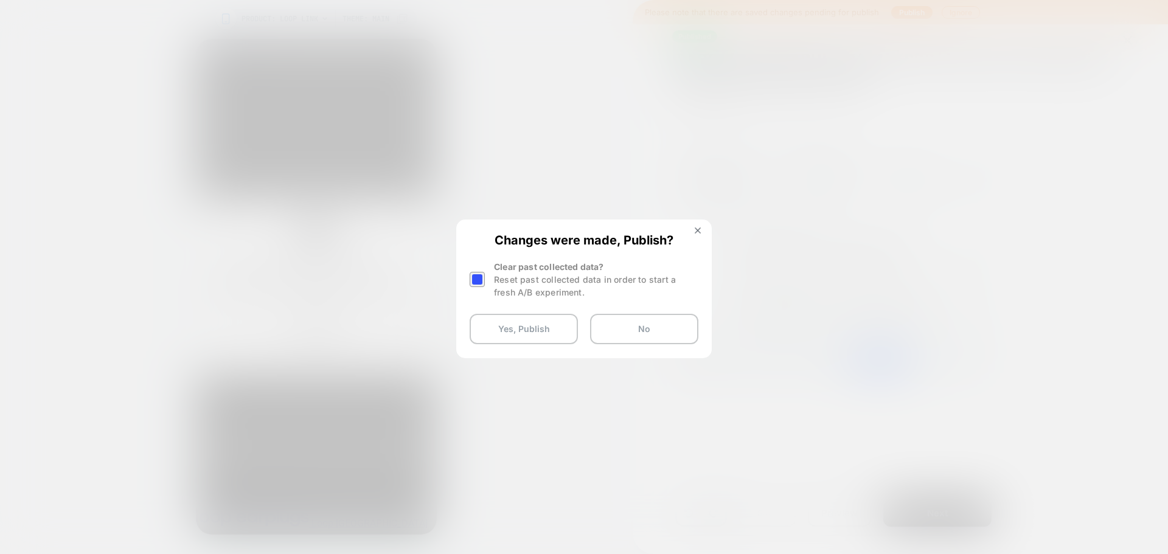
click at [466, 280] on div "Changes were made, Publish? Clear past collected data? Reset past collected dat…" at bounding box center [583, 289] width 253 height 136
click at [473, 282] on div at bounding box center [476, 279] width 15 height 15
click at [499, 321] on button "Yes, Publish" at bounding box center [523, 329] width 108 height 30
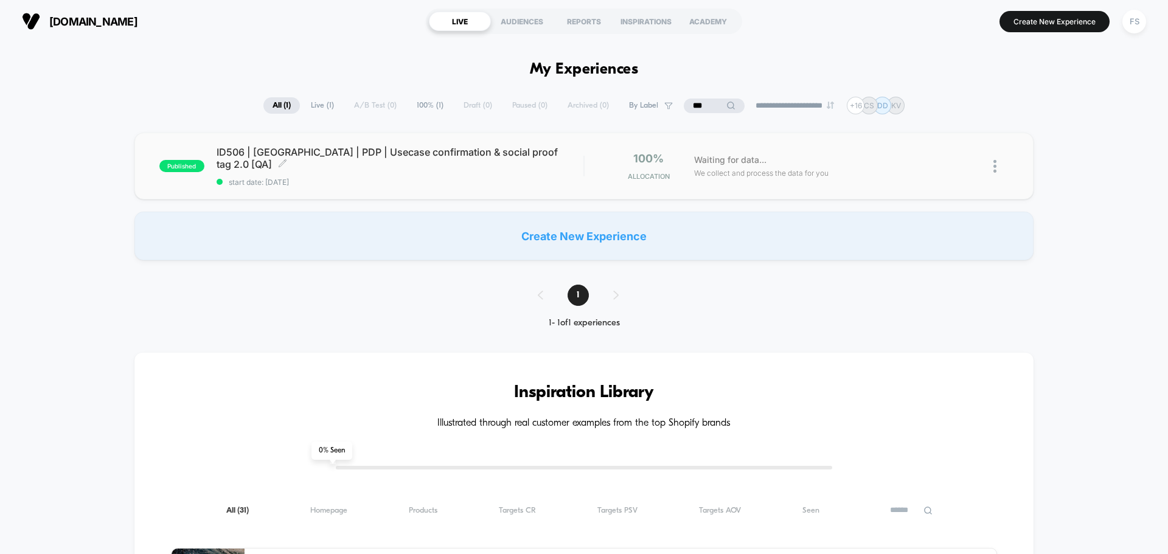
click at [401, 178] on span "start date: [DATE]" at bounding box center [400, 182] width 367 height 9
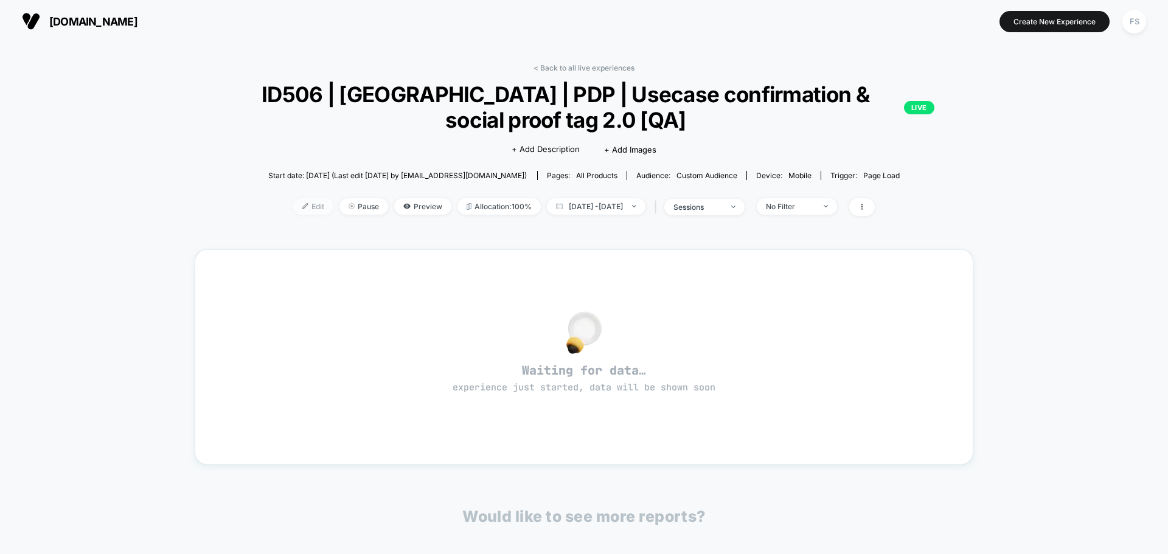
click at [297, 206] on span "Edit" at bounding box center [313, 206] width 40 height 16
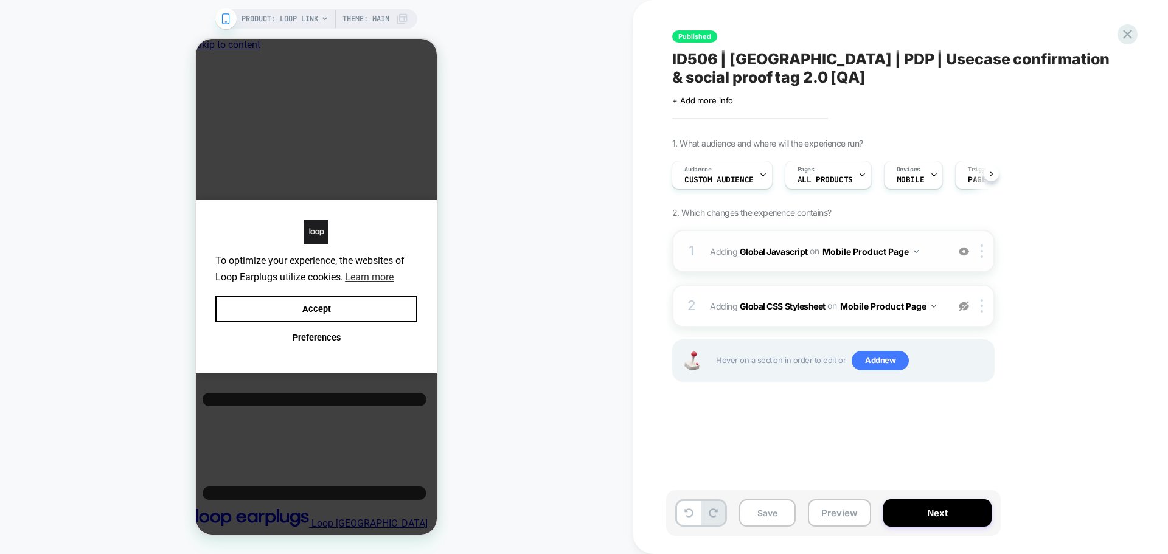
click at [769, 248] on b "Global Javascript" at bounding box center [774, 251] width 68 height 10
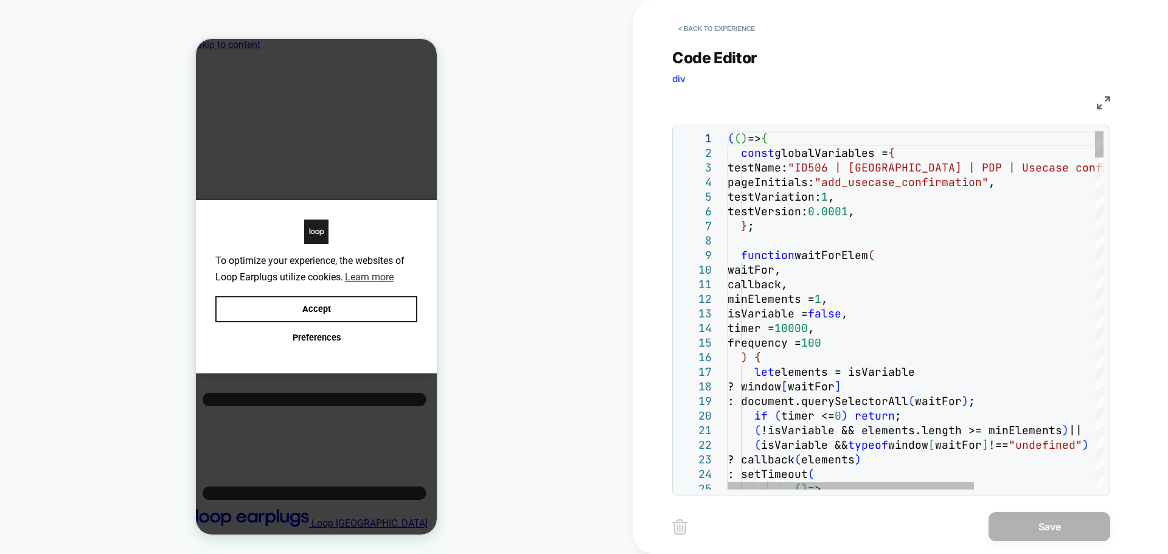
drag, startPoint x: 376, startPoint y: 314, endPoint x: 1127, endPoint y: 352, distance: 752.0
click at [376, 314] on button "Accept" at bounding box center [316, 309] width 202 height 26
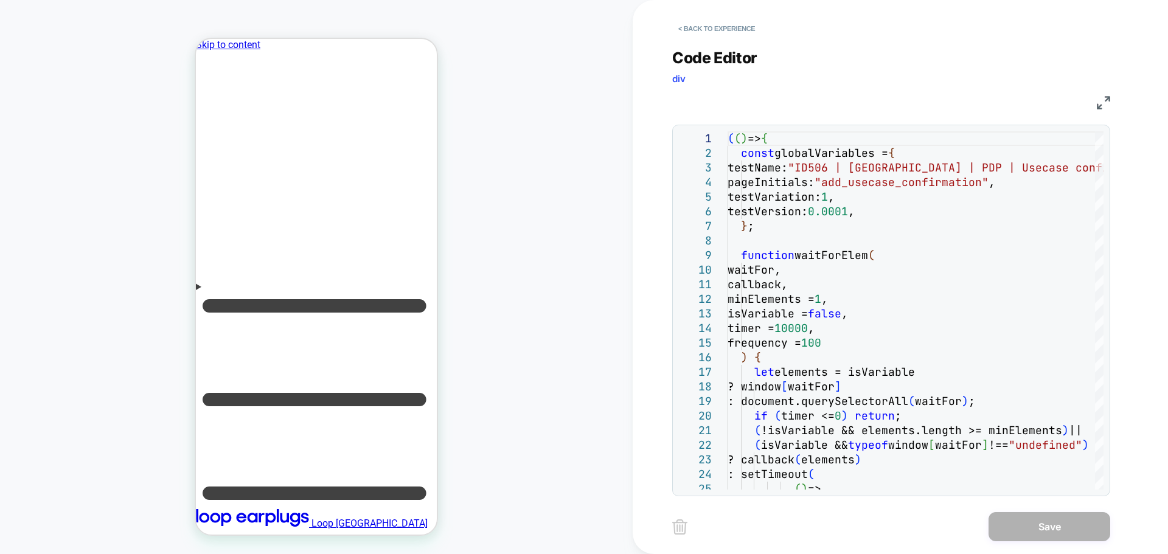
click at [1104, 101] on img at bounding box center [1103, 102] width 13 height 13
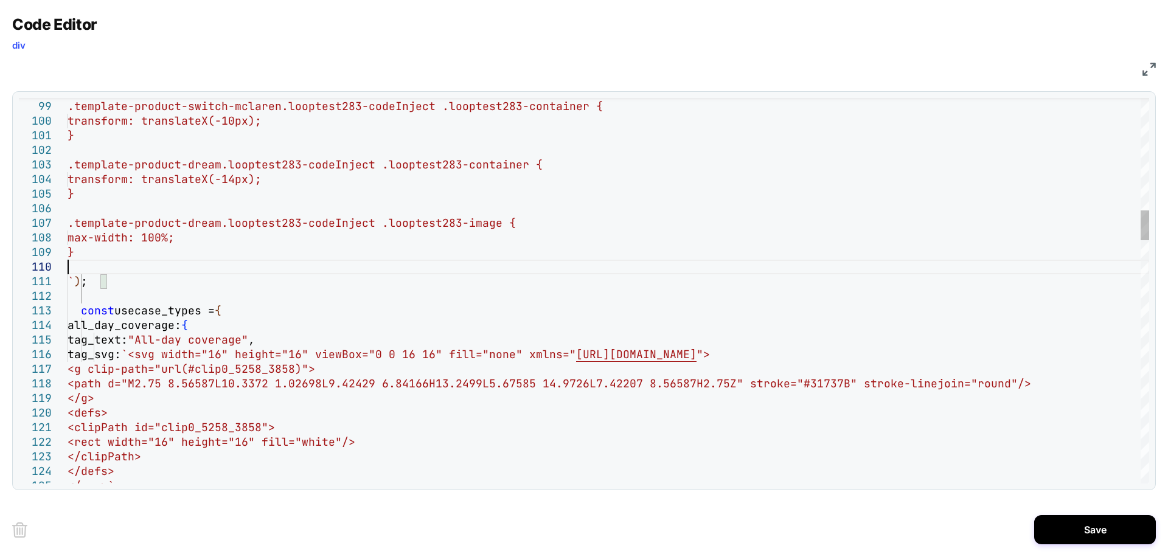
scroll to position [13, 0]
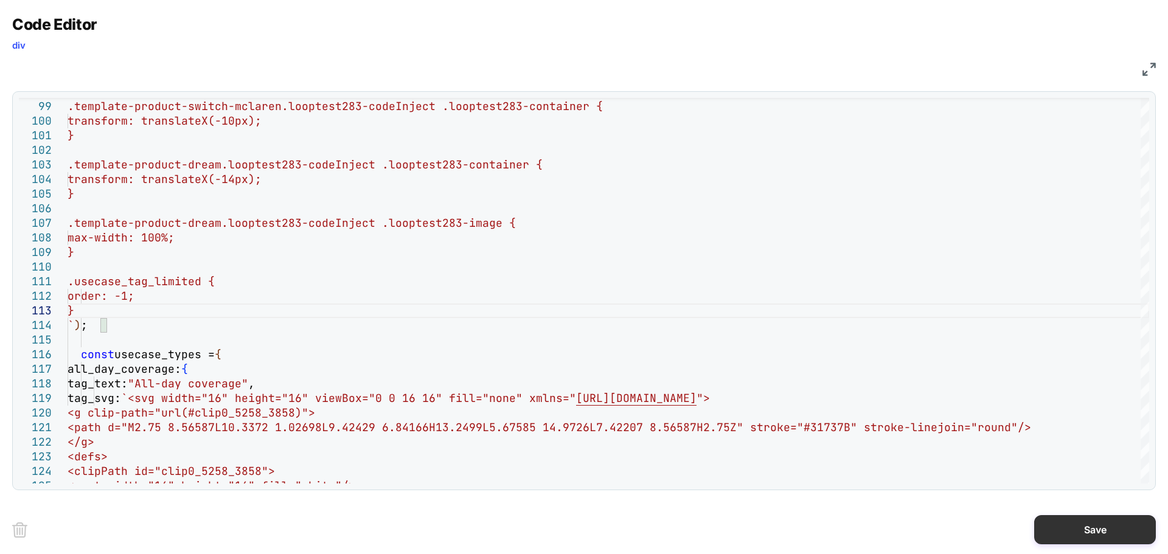
type textarea "**********"
click at [1053, 530] on button "Save" at bounding box center [1095, 529] width 122 height 29
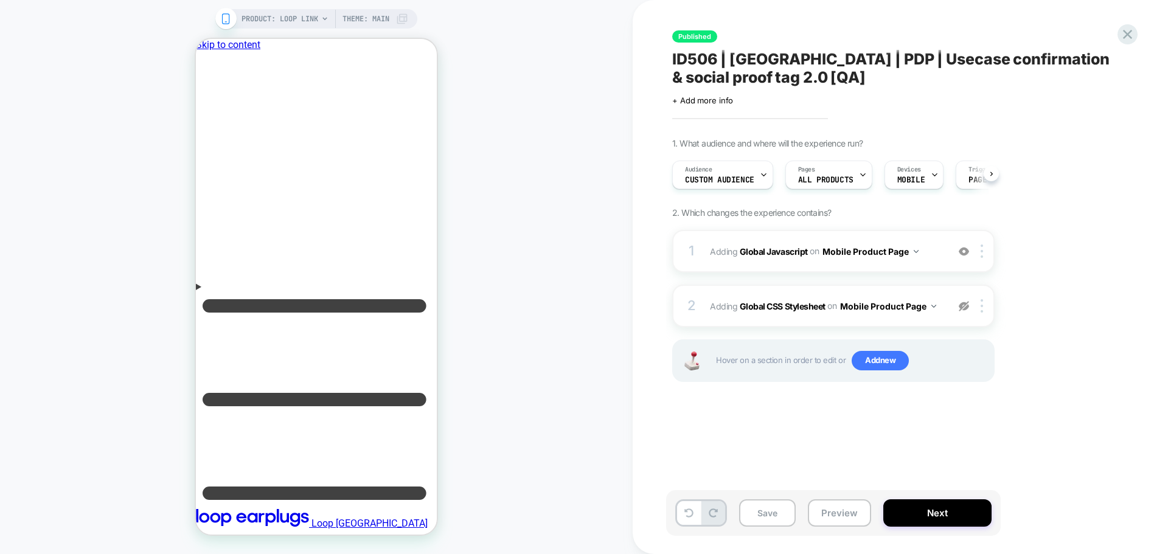
scroll to position [0, 1]
click at [777, 507] on button "Save" at bounding box center [767, 512] width 57 height 27
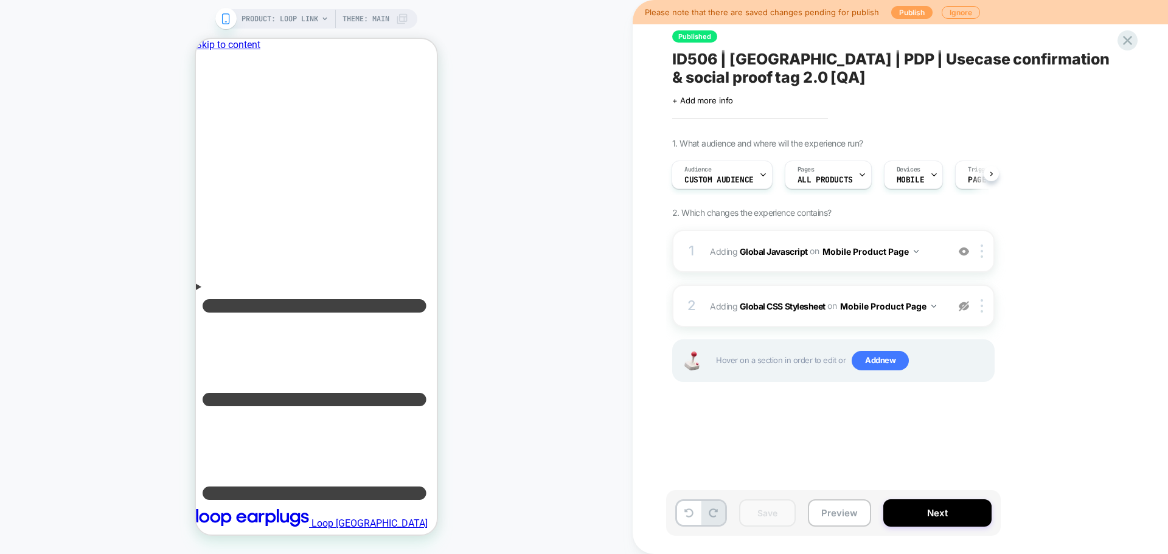
click at [904, 13] on button "Publish" at bounding box center [911, 12] width 41 height 13
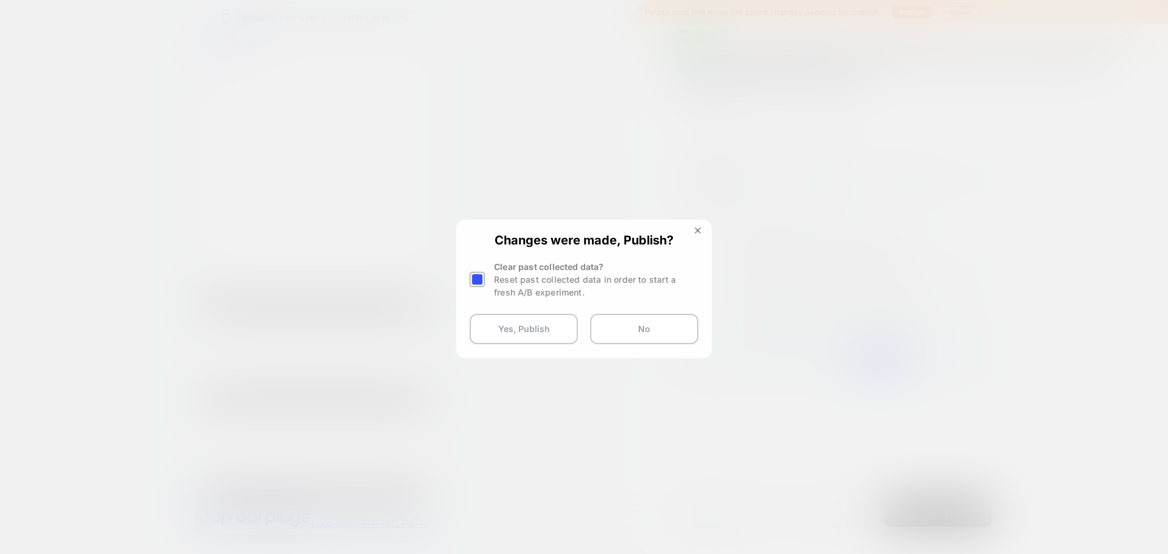
click at [479, 282] on div at bounding box center [476, 279] width 15 height 15
click at [515, 326] on button "Yes, Publish" at bounding box center [523, 329] width 108 height 30
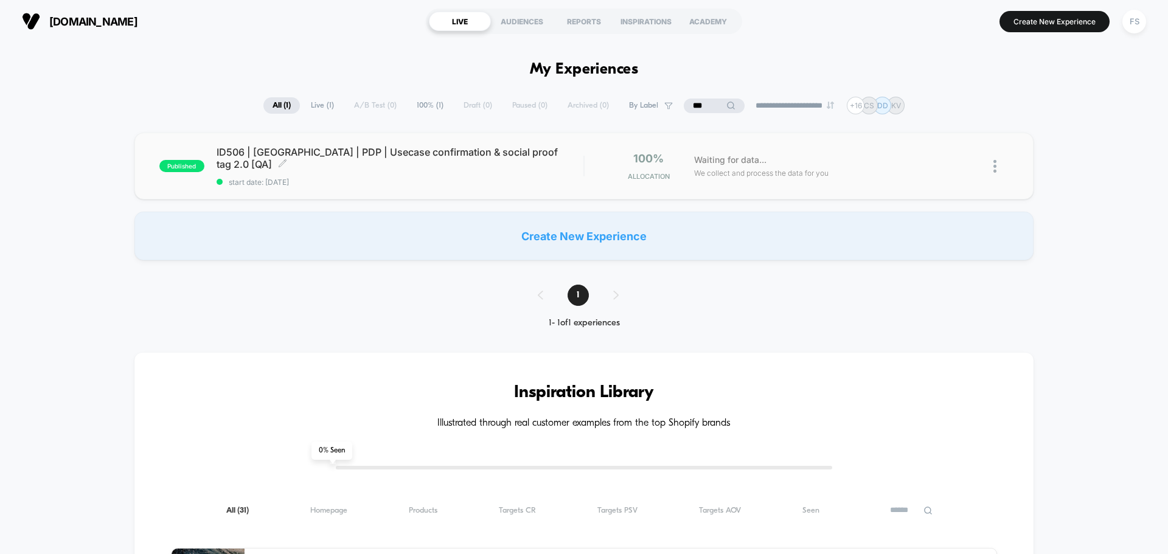
click at [432, 162] on span "ID506 | USA | PDP | Usecase confirmation & social proof tag 2.0 [QA] Click to e…" at bounding box center [400, 158] width 367 height 24
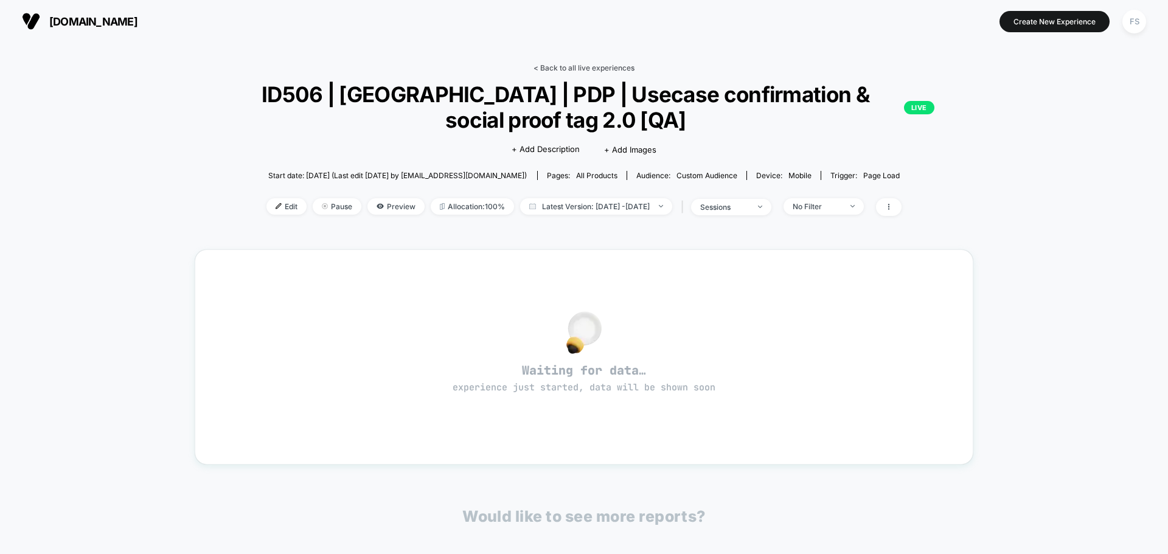
click at [570, 71] on link "< Back to all live experiences" at bounding box center [583, 67] width 101 height 9
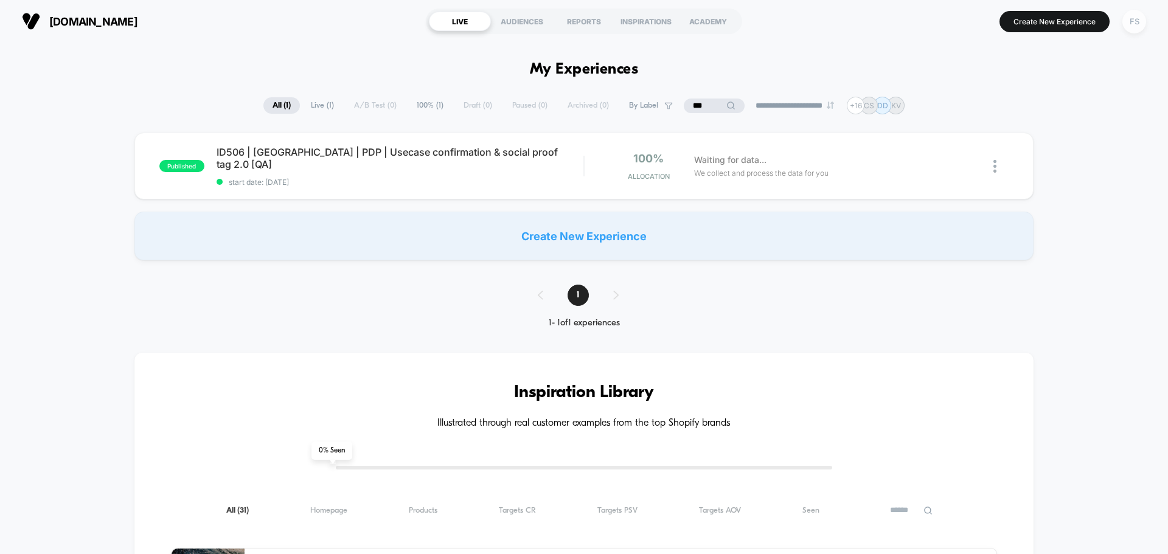
click at [1137, 23] on div "FS" at bounding box center [1134, 22] width 24 height 24
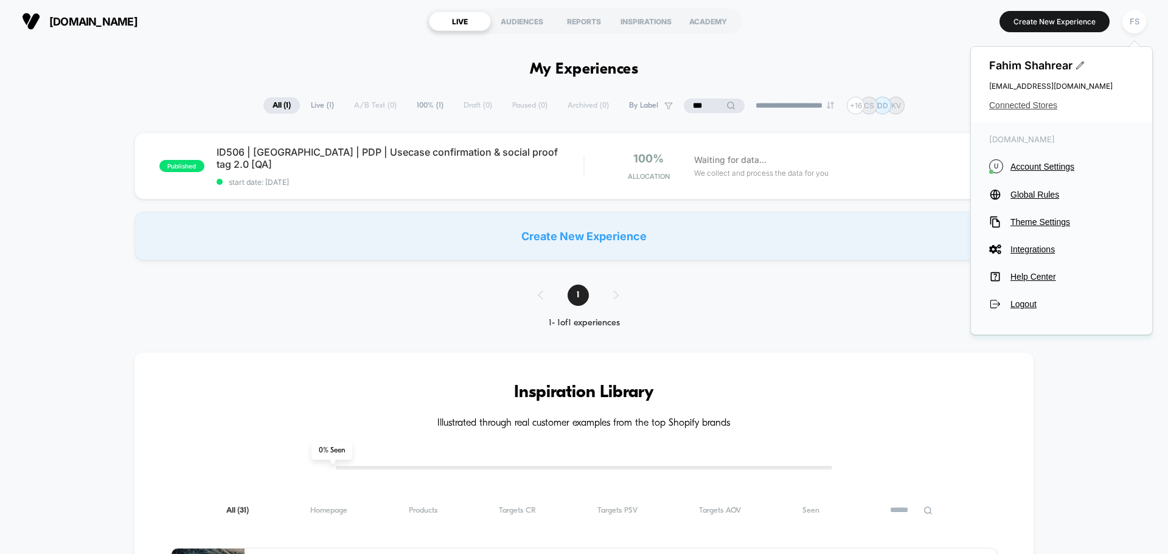
click at [1028, 103] on span "Connected Stores" at bounding box center [1061, 105] width 145 height 10
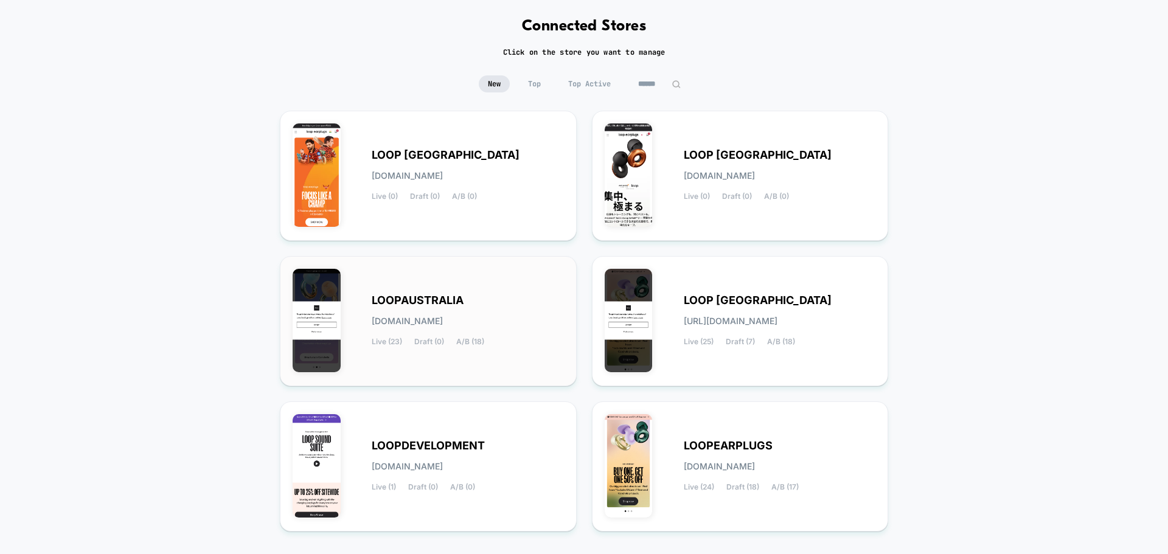
scroll to position [122, 0]
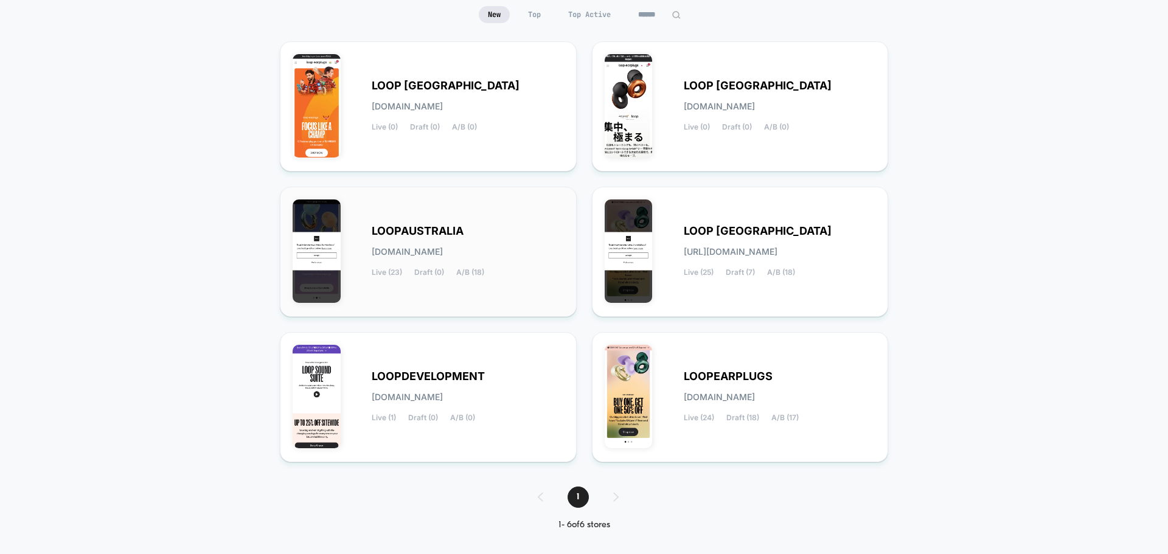
click at [462, 235] on span "LOOPAUSTRALIA" at bounding box center [418, 231] width 92 height 9
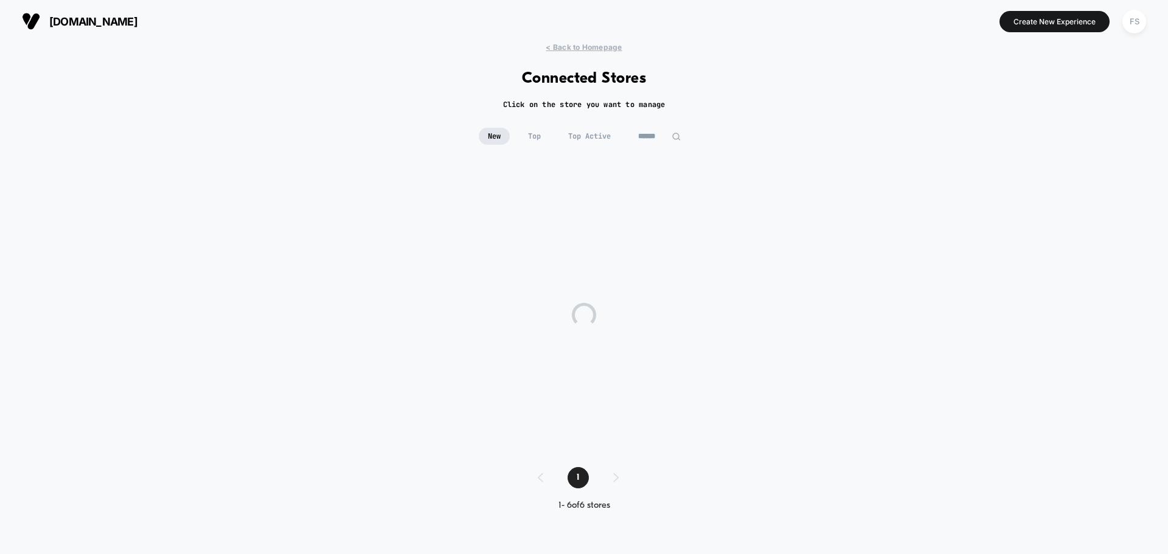
scroll to position [0, 0]
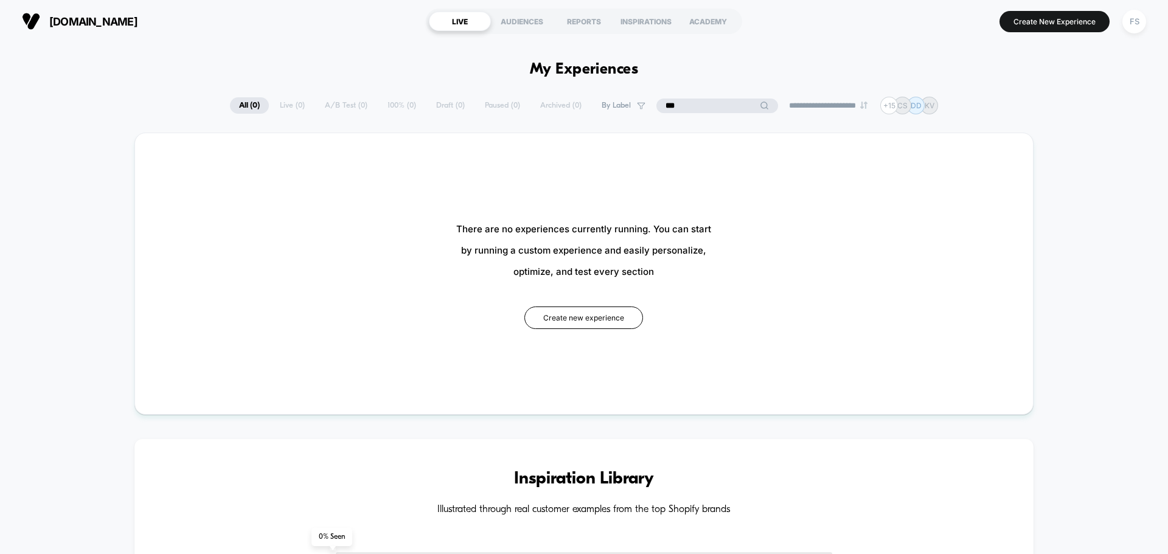
click at [702, 105] on input "***" at bounding box center [717, 106] width 122 height 15
type input "*"
